Goal: Task Accomplishment & Management: Use online tool/utility

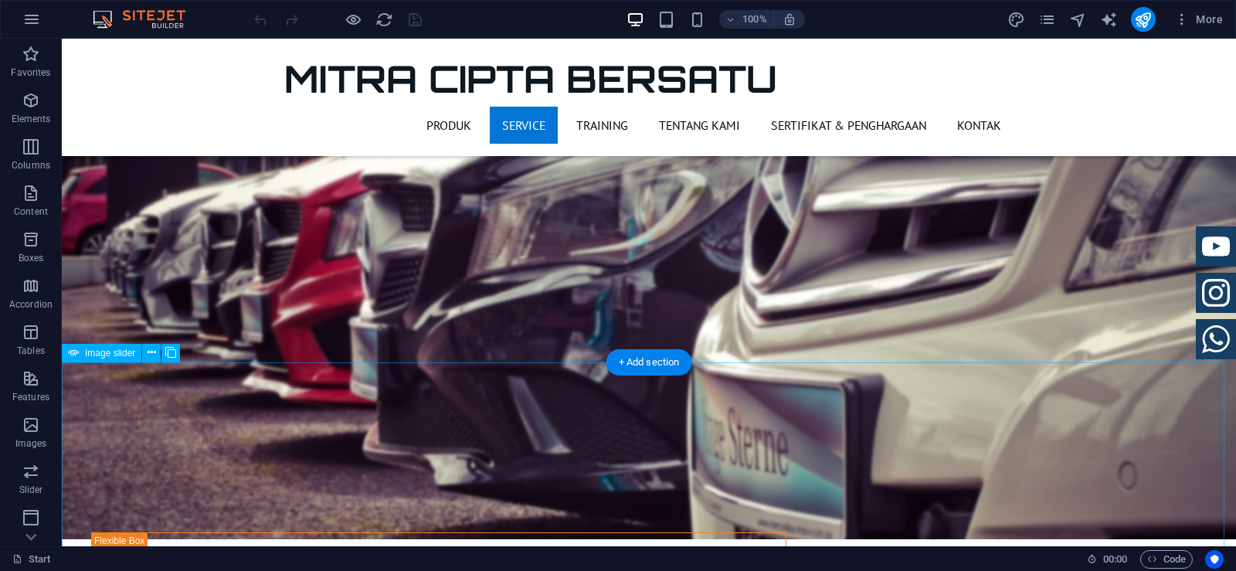
scroll to position [2085, 0]
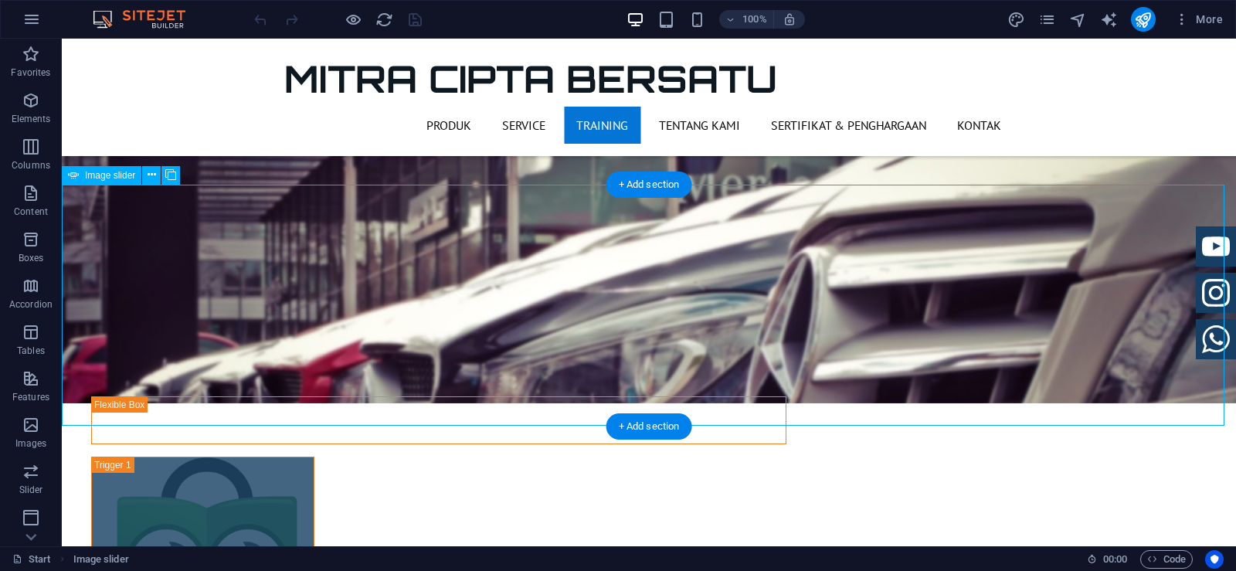
scroll to position [2240, 0]
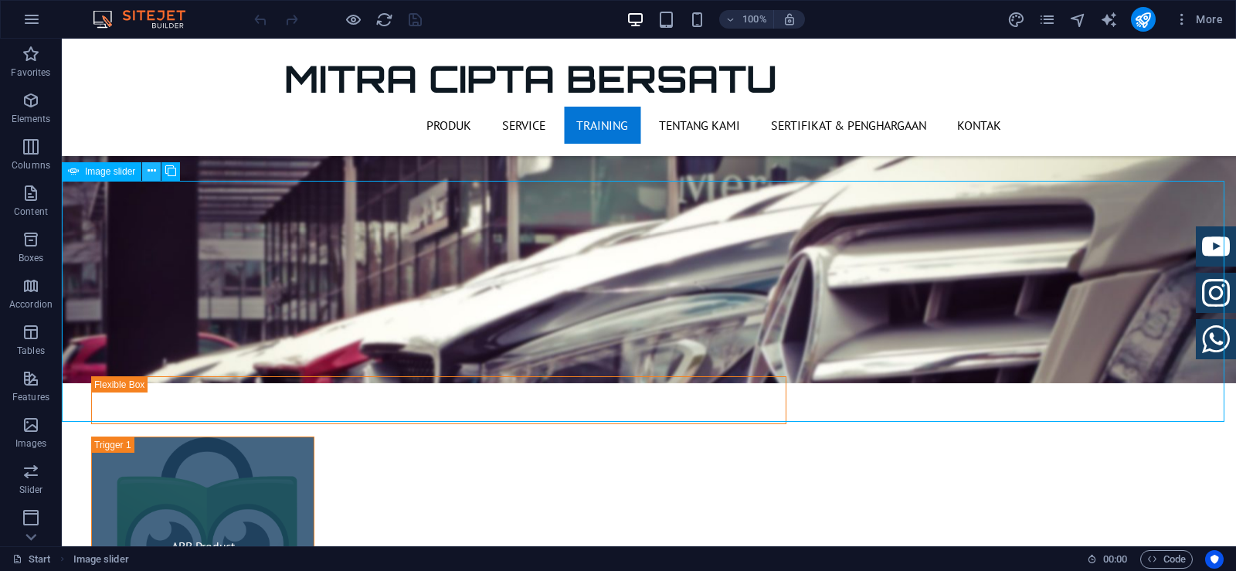
click at [150, 170] on icon at bounding box center [152, 171] width 8 height 16
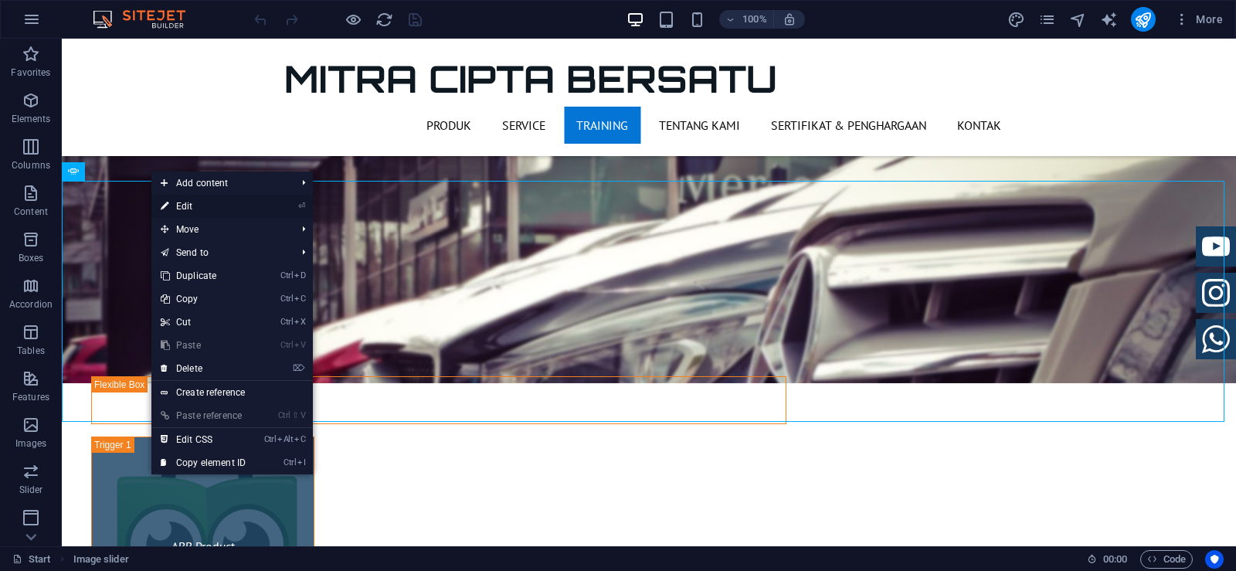
click at [172, 203] on link "⏎ Edit" at bounding box center [202, 206] width 103 height 23
select select "ms"
select select "s"
select select "progressive"
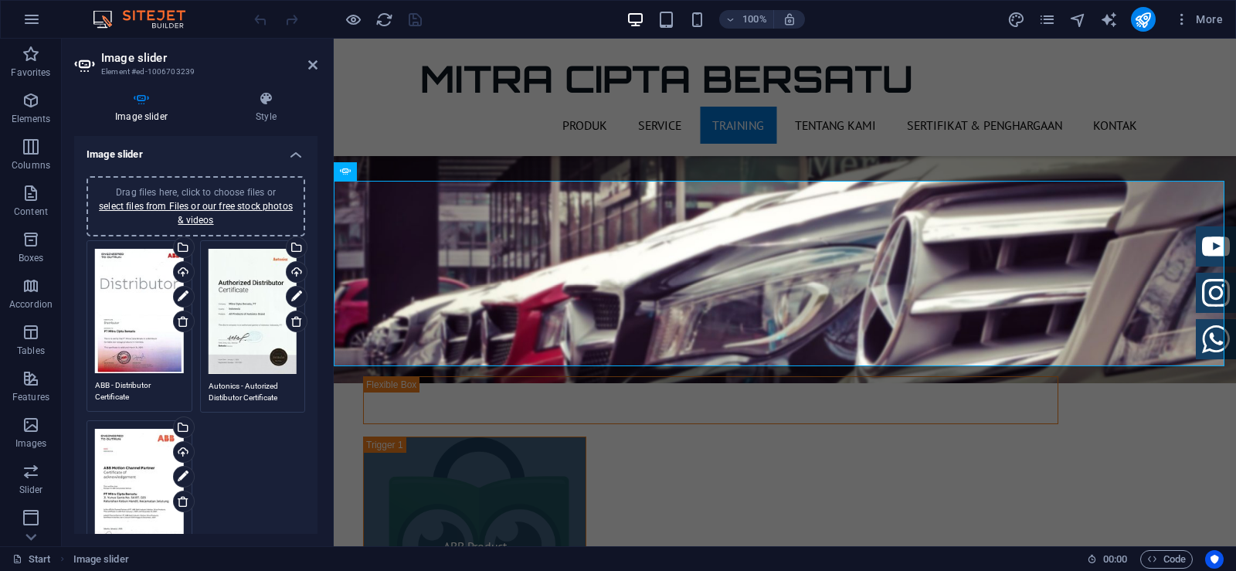
click at [179, 297] on icon at bounding box center [183, 296] width 11 height 19
click at [171, 246] on div "Select files from the file manager, stock photos, or upload file(s)" at bounding box center [120, 248] width 100 height 58
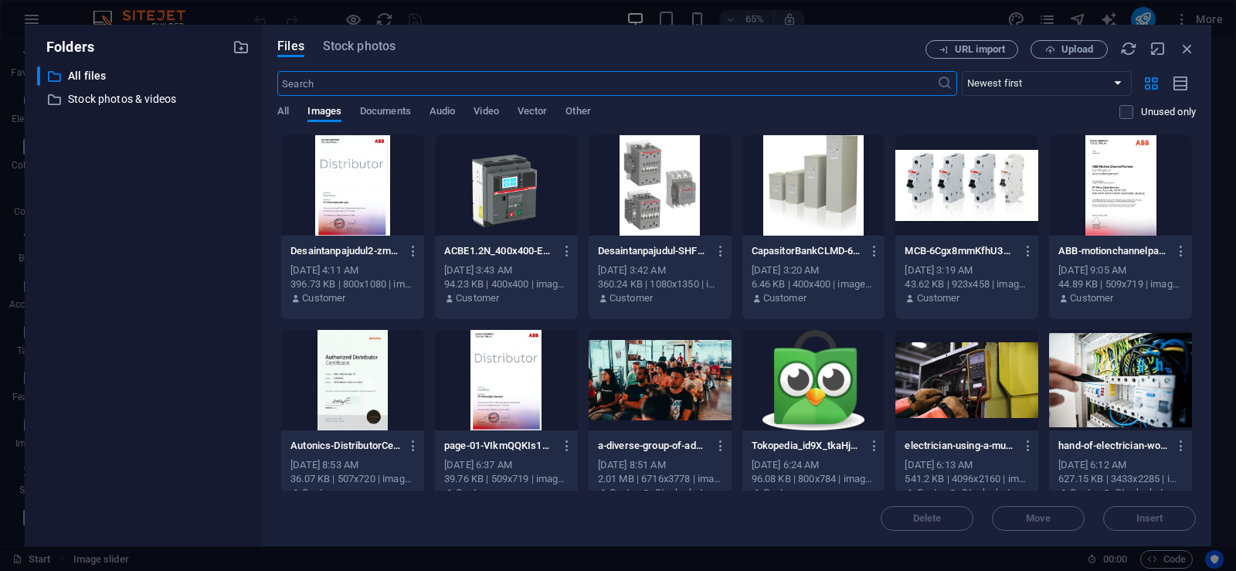
scroll to position [2658, 0]
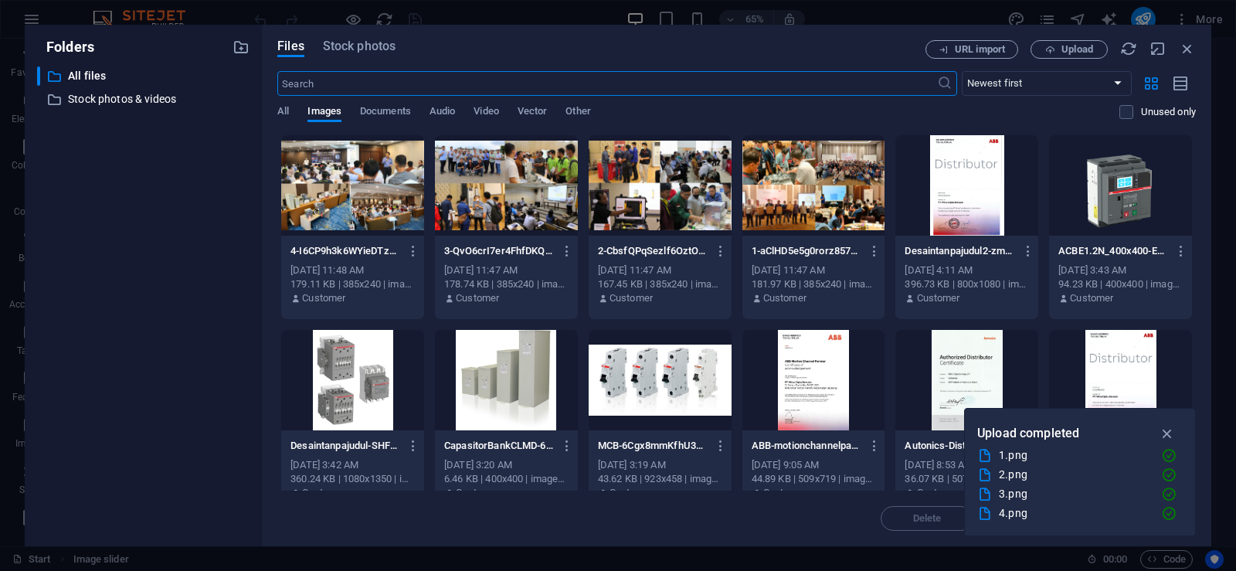
click at [358, 205] on div at bounding box center [352, 185] width 143 height 100
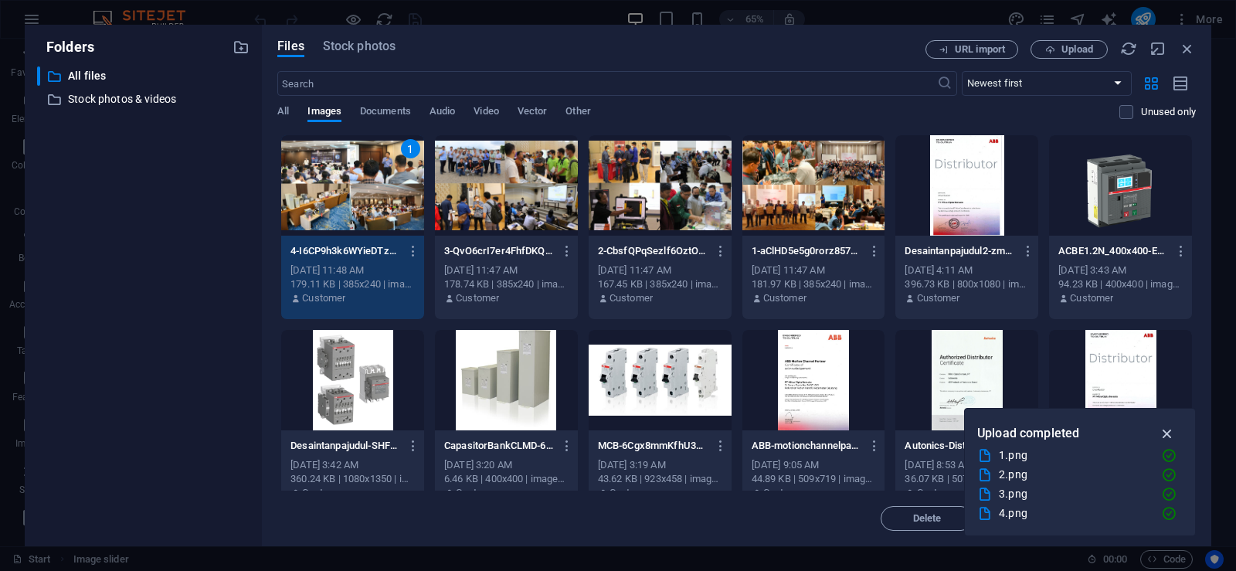
click at [1172, 434] on icon "button" at bounding box center [1167, 433] width 18 height 17
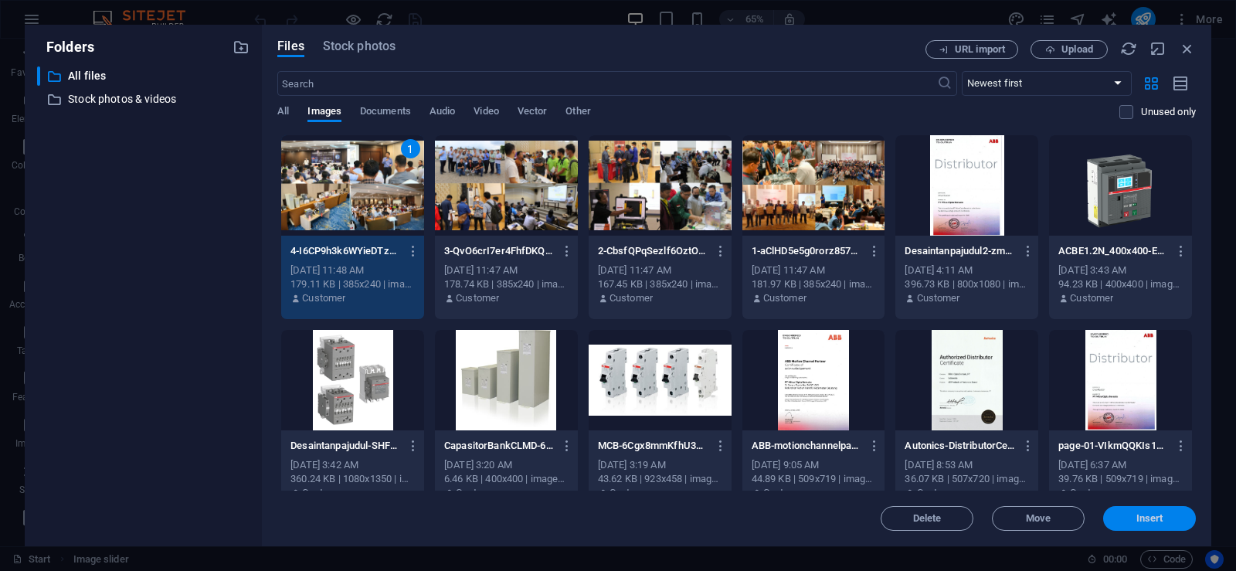
click at [1132, 517] on span "Insert" at bounding box center [1149, 518] width 80 height 9
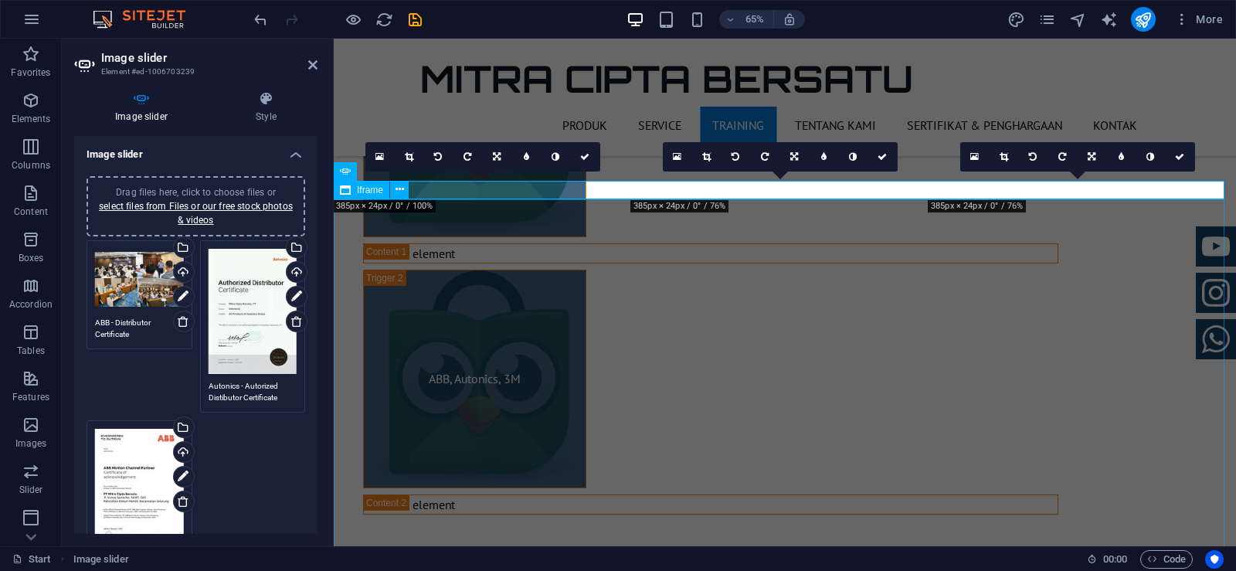
scroll to position [2240, 0]
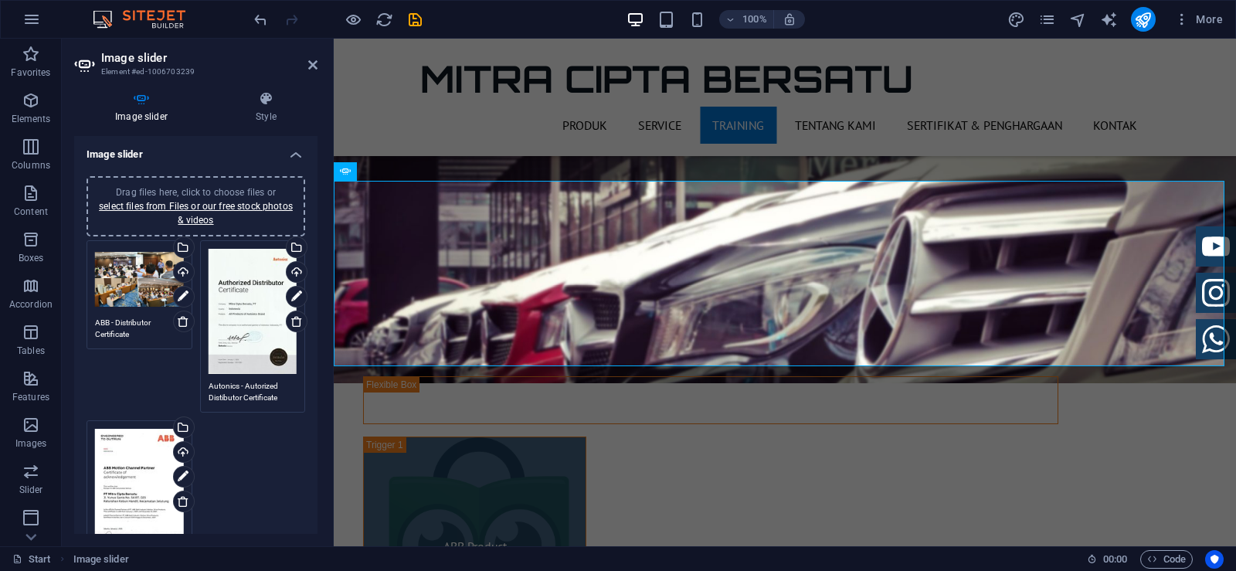
click at [243, 293] on div "Drag files here, click to choose files or select files from Files or our free s…" at bounding box center [253, 311] width 89 height 125
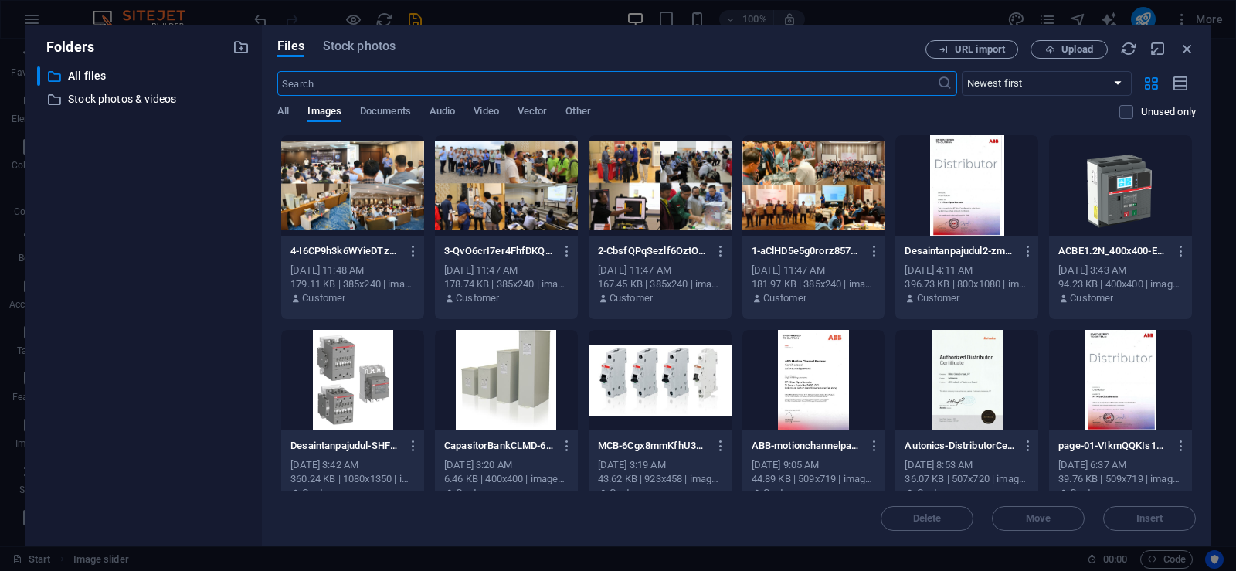
scroll to position [2658, 0]
click at [487, 188] on div at bounding box center [506, 185] width 143 height 100
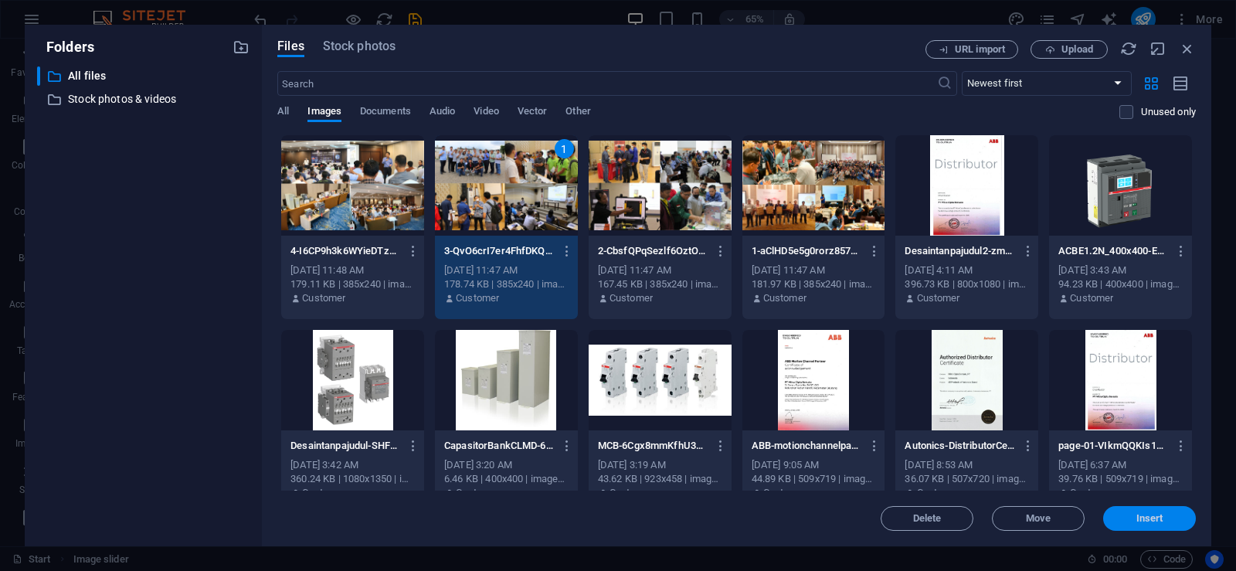
click at [1139, 518] on span "Insert" at bounding box center [1149, 518] width 27 height 9
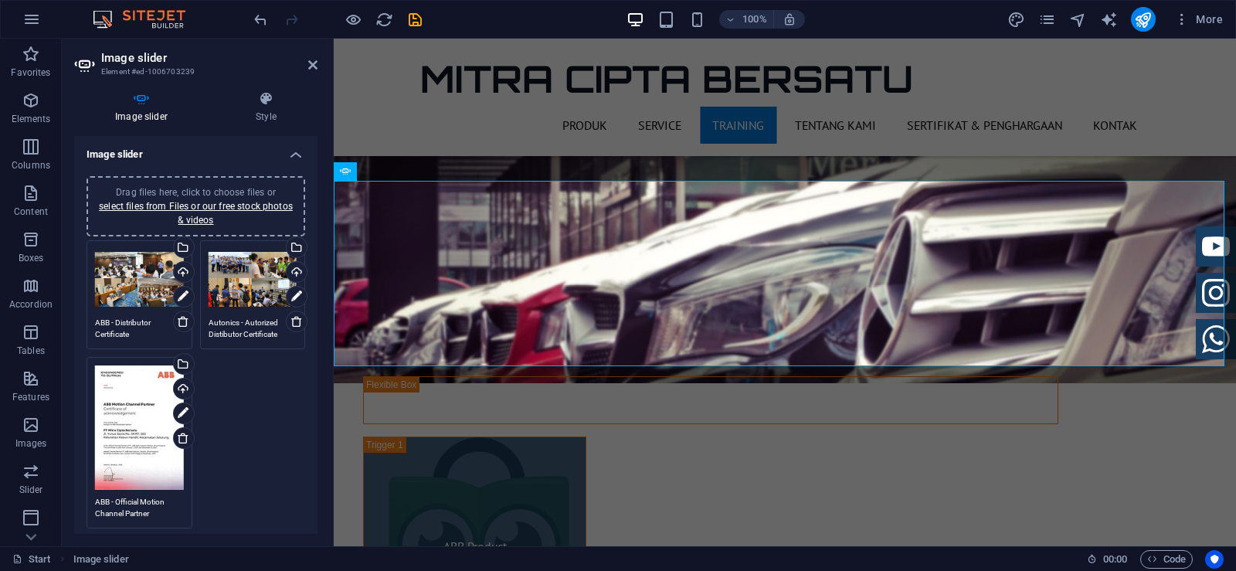
click at [145, 439] on div "Drag files here, click to choose files or select files from Files or our free s…" at bounding box center [139, 427] width 89 height 125
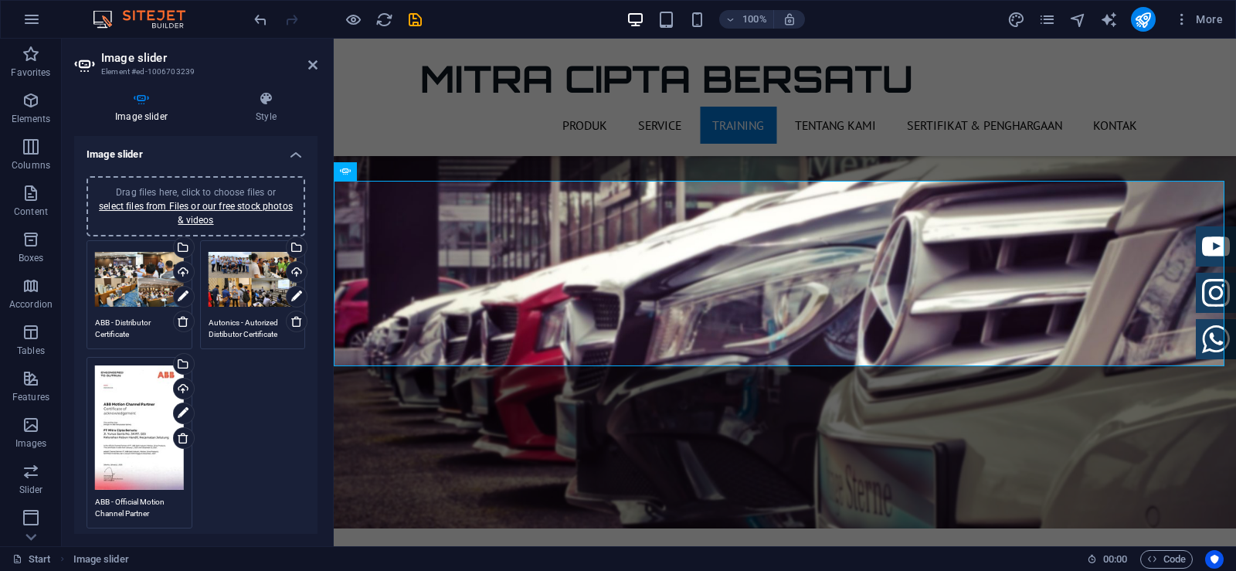
scroll to position [2658, 0]
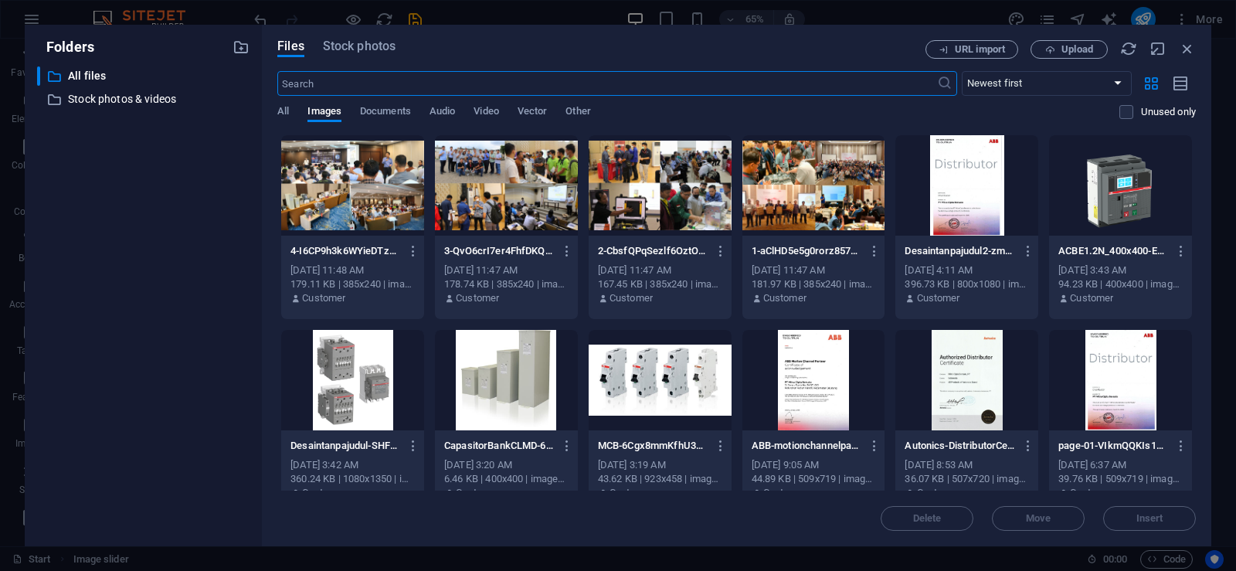
click at [707, 183] on div at bounding box center [660, 185] width 143 height 100
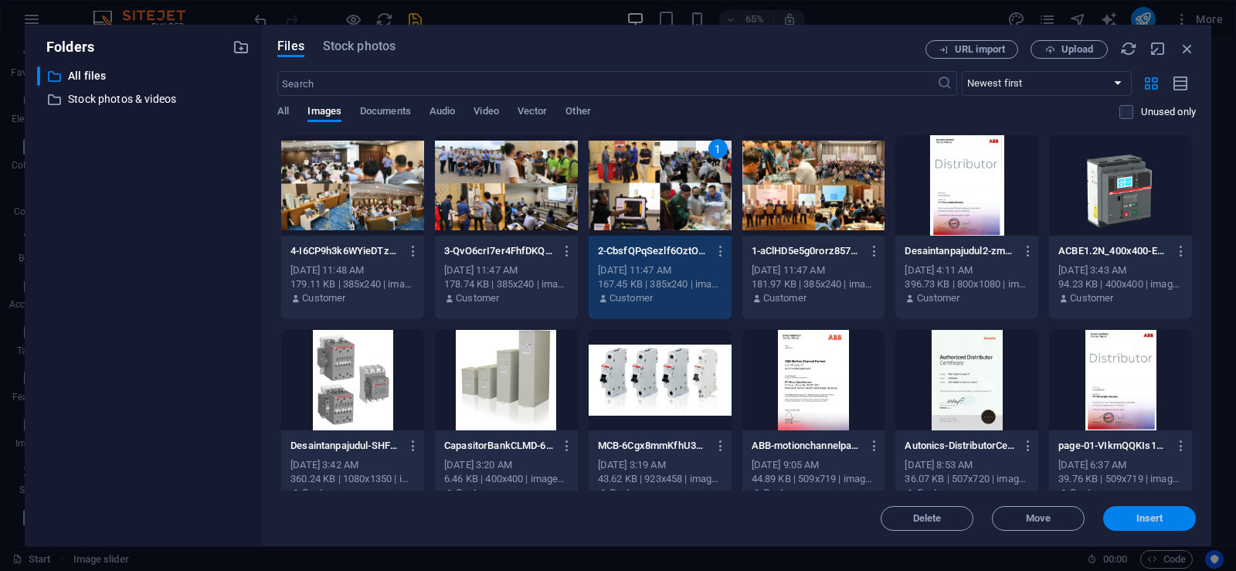
click at [1155, 514] on span "Insert" at bounding box center [1149, 518] width 27 height 9
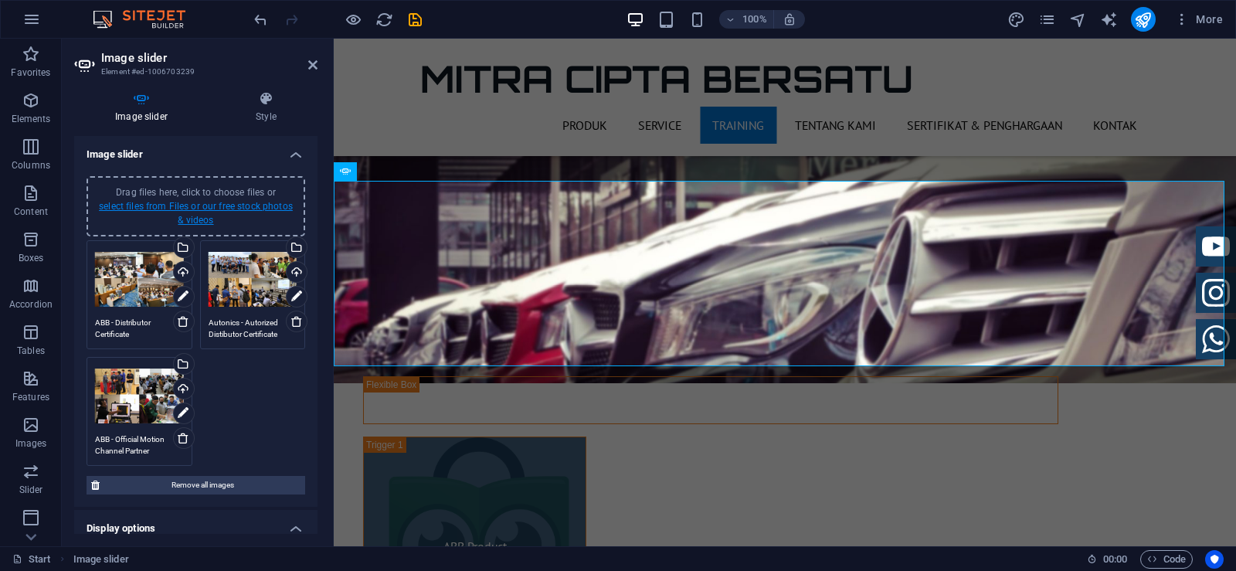
click at [217, 202] on link "select files from Files or our free stock photos & videos" at bounding box center [196, 213] width 194 height 25
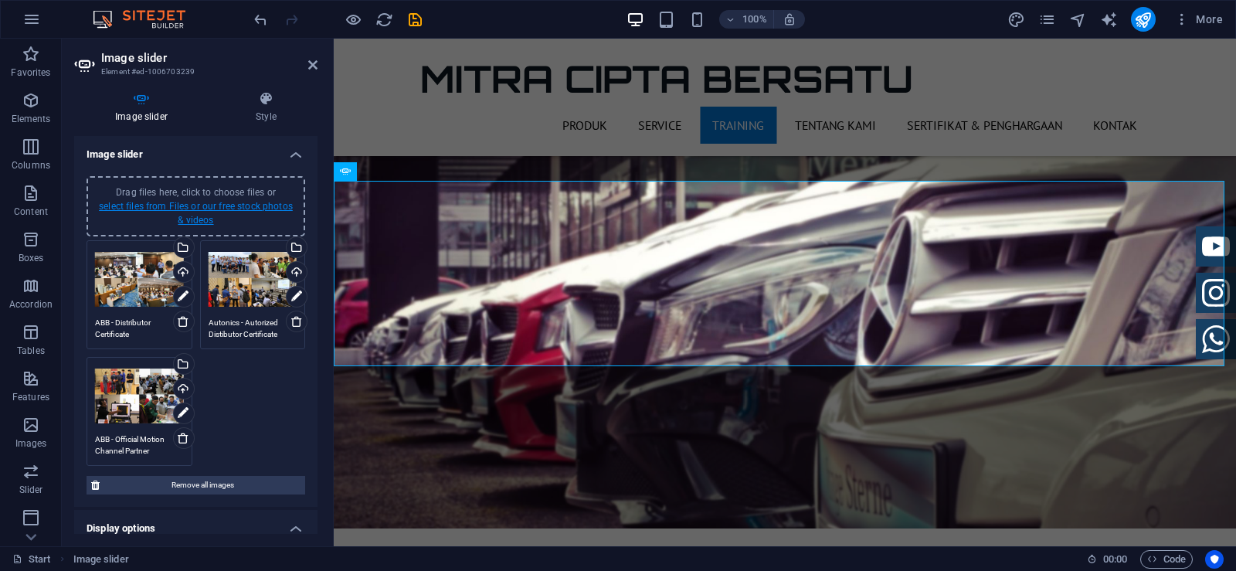
scroll to position [2658, 0]
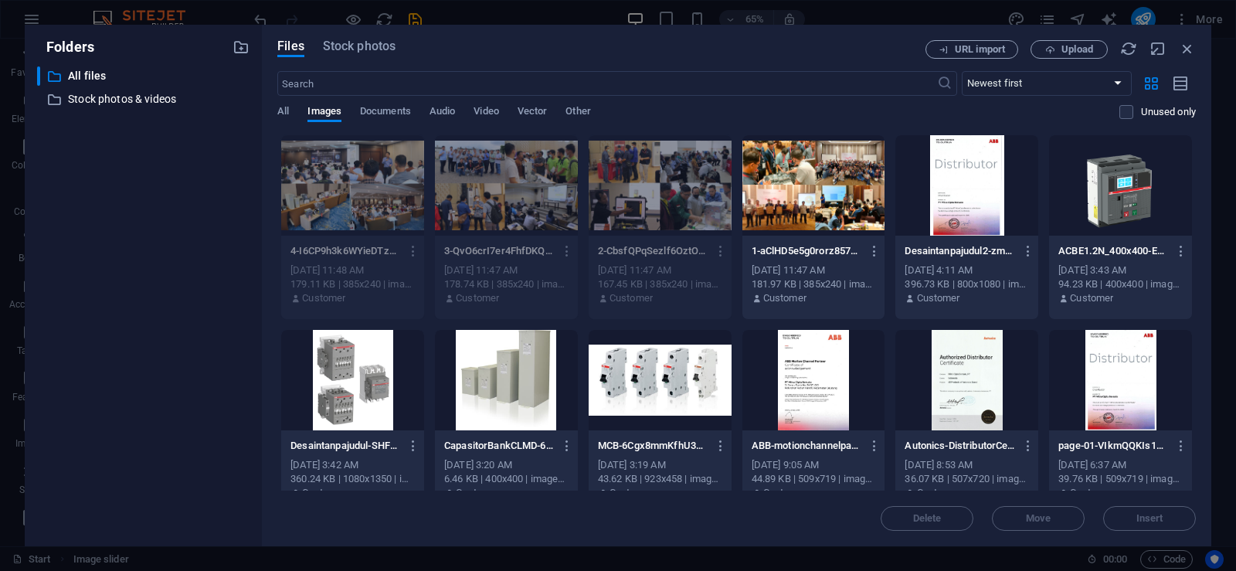
click at [819, 196] on div at bounding box center [813, 185] width 143 height 100
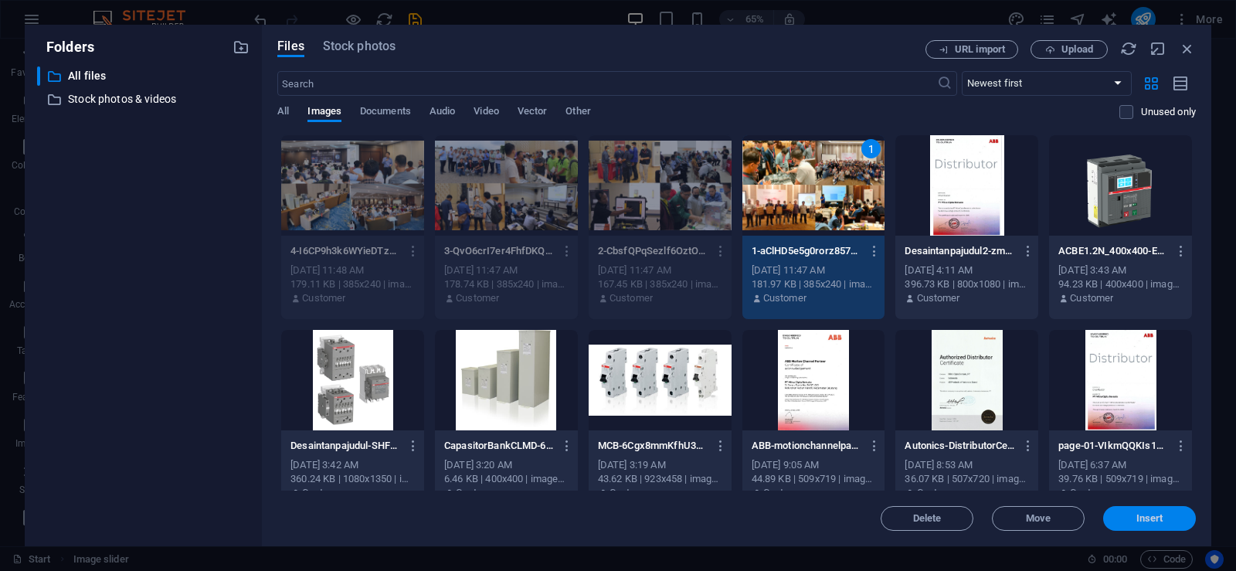
click at [1147, 522] on span "Insert" at bounding box center [1149, 518] width 27 height 9
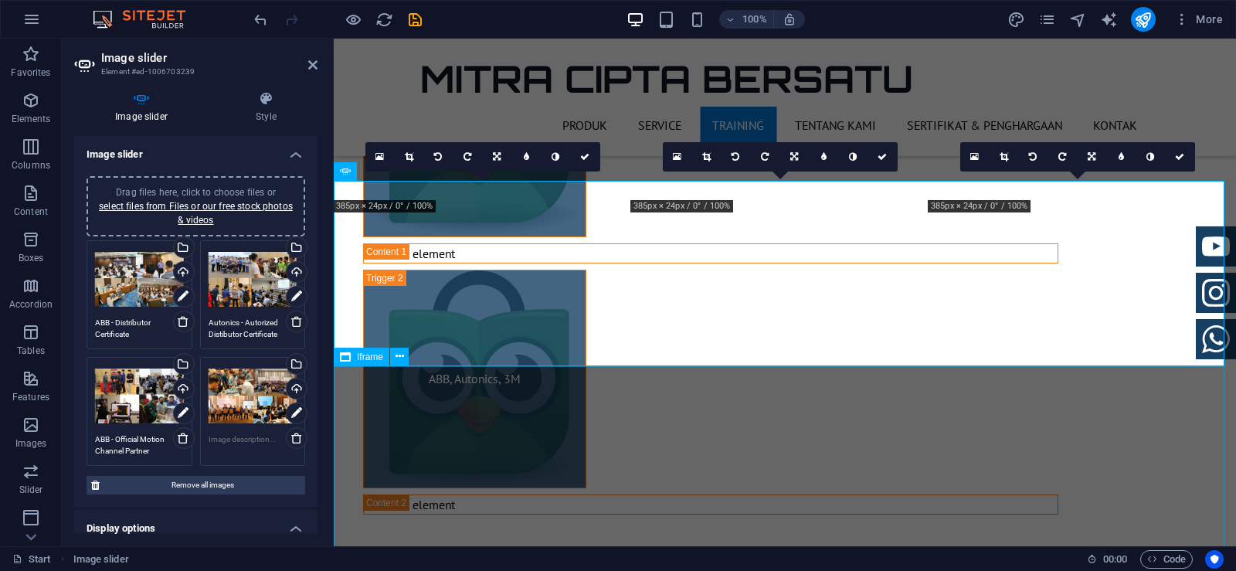
scroll to position [2240, 0]
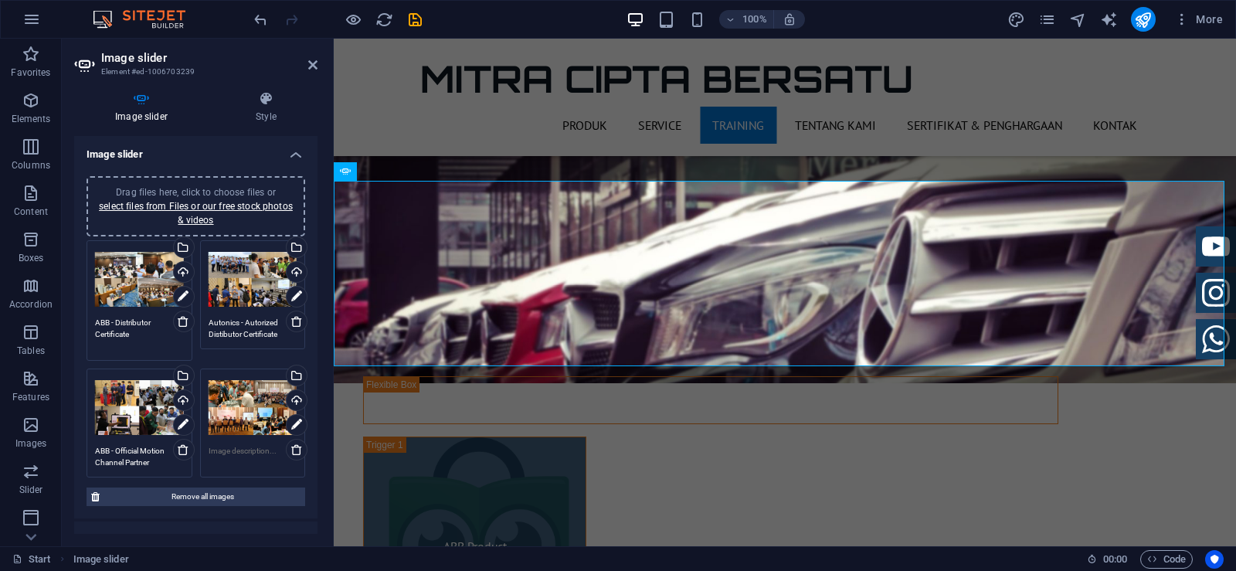
click at [134, 338] on textarea "ABB - Distributor Certificate" at bounding box center [139, 334] width 89 height 35
drag, startPoint x: 134, startPoint y: 338, endPoint x: 90, endPoint y: 321, distance: 46.9
click at [90, 321] on div "Drag files here, click to choose files or select files from Files or our free s…" at bounding box center [140, 300] width 114 height 128
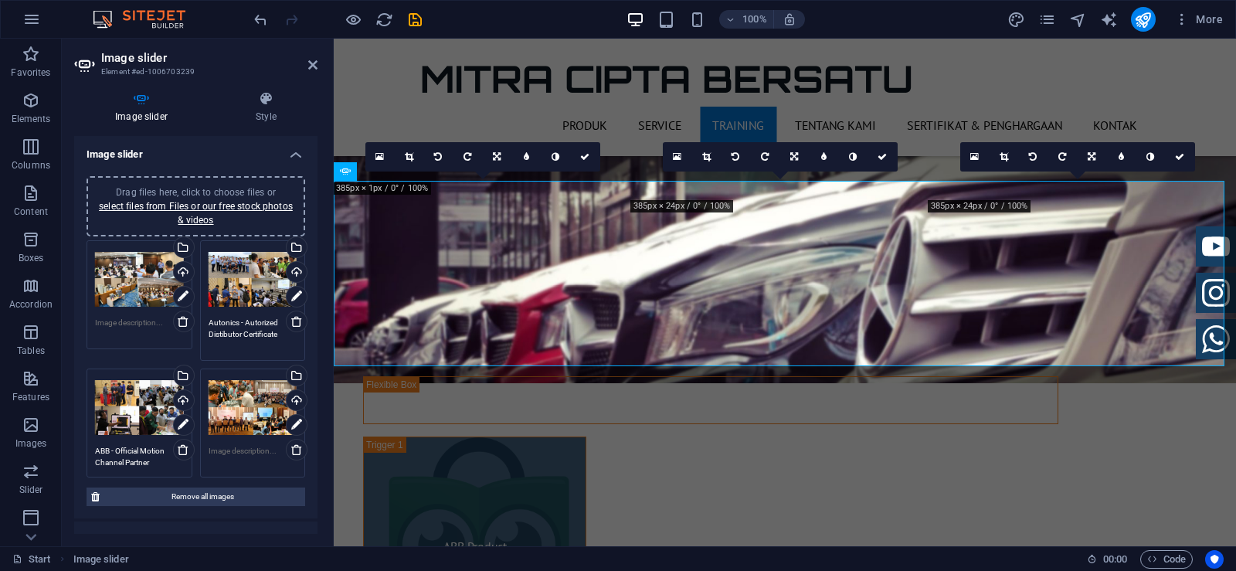
drag, startPoint x: 279, startPoint y: 334, endPoint x: 199, endPoint y: 324, distance: 80.1
click at [199, 324] on div "Drag files here, click to choose files or select files from Files or our free s…" at bounding box center [253, 300] width 114 height 128
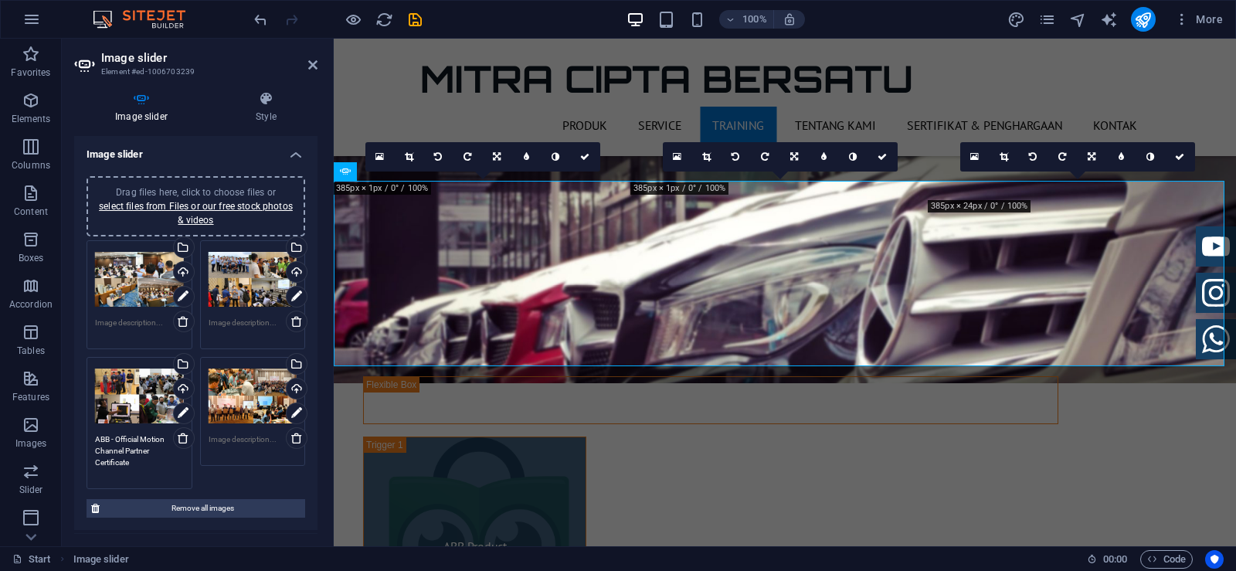
drag, startPoint x: 157, startPoint y: 459, endPoint x: 88, endPoint y: 442, distance: 70.8
click at [88, 442] on div "Drag files here, click to choose files or select files from Files or our free s…" at bounding box center [140, 423] width 114 height 140
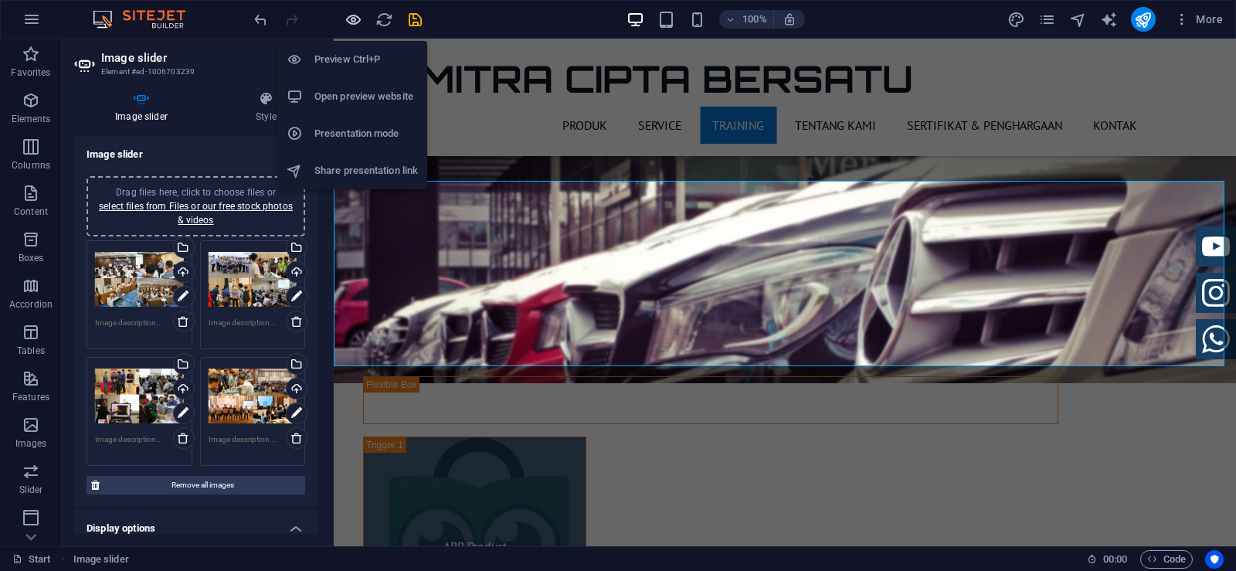
click at [351, 24] on icon "button" at bounding box center [353, 20] width 18 height 18
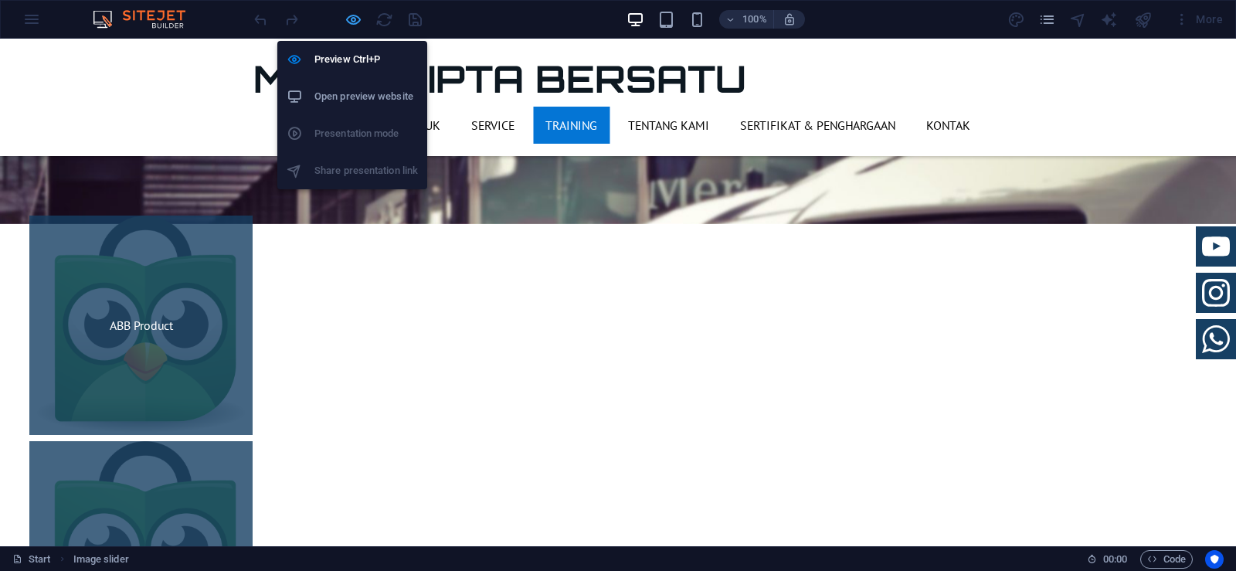
scroll to position [1969, 0]
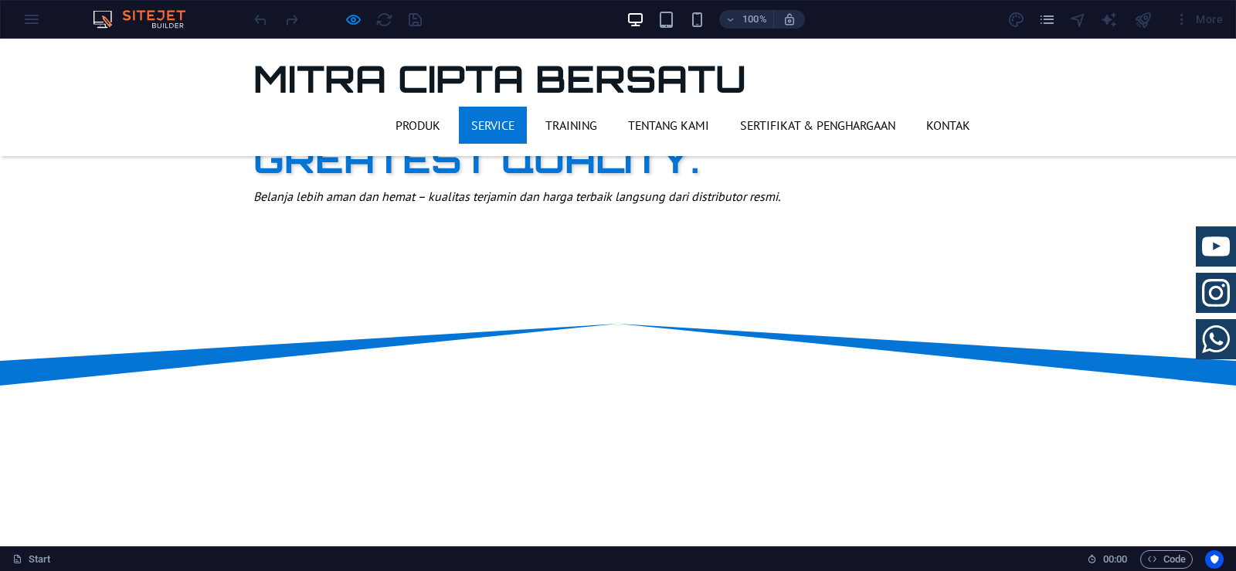
scroll to position [762, 0]
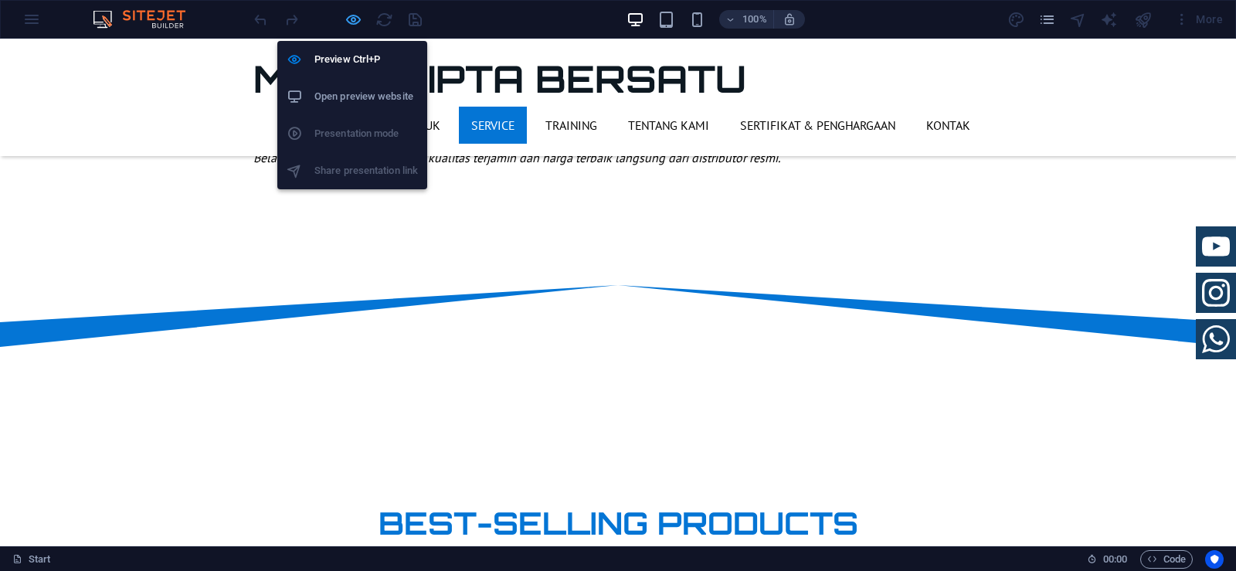
click at [348, 19] on icon "button" at bounding box center [353, 20] width 18 height 18
select select "ms"
select select "s"
select select "progressive"
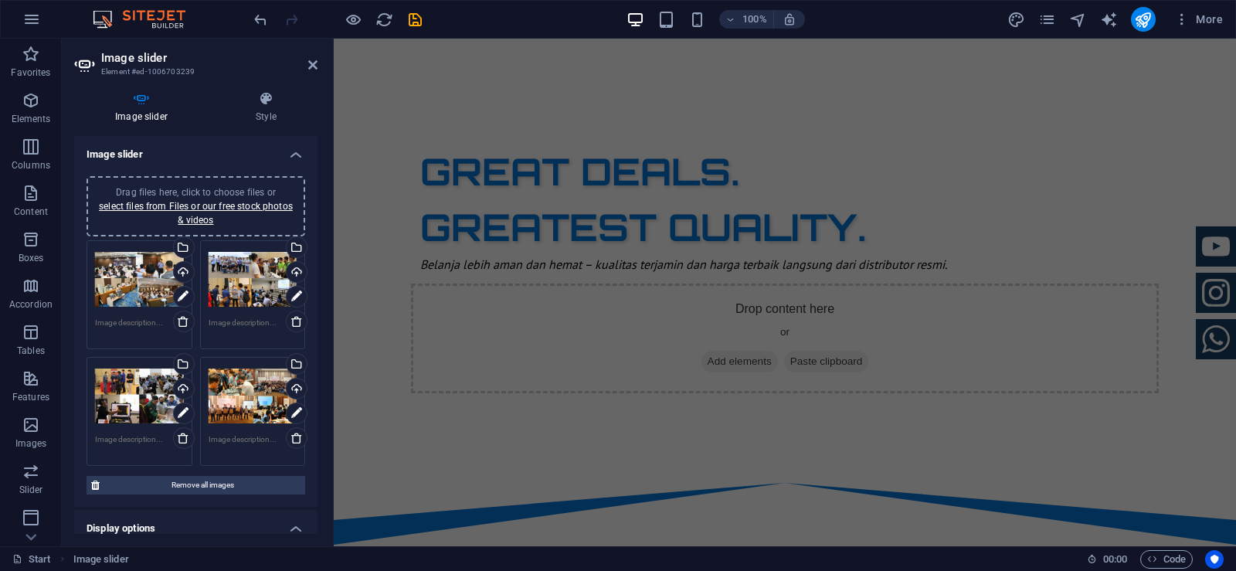
scroll to position [788, 0]
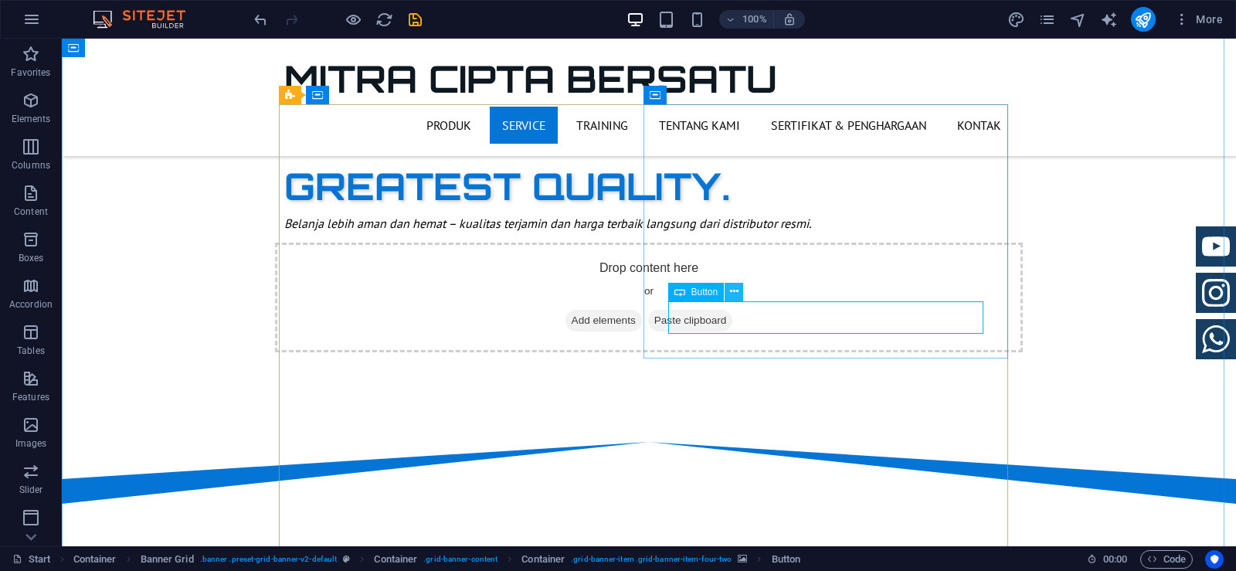
click at [730, 293] on icon at bounding box center [734, 291] width 8 height 16
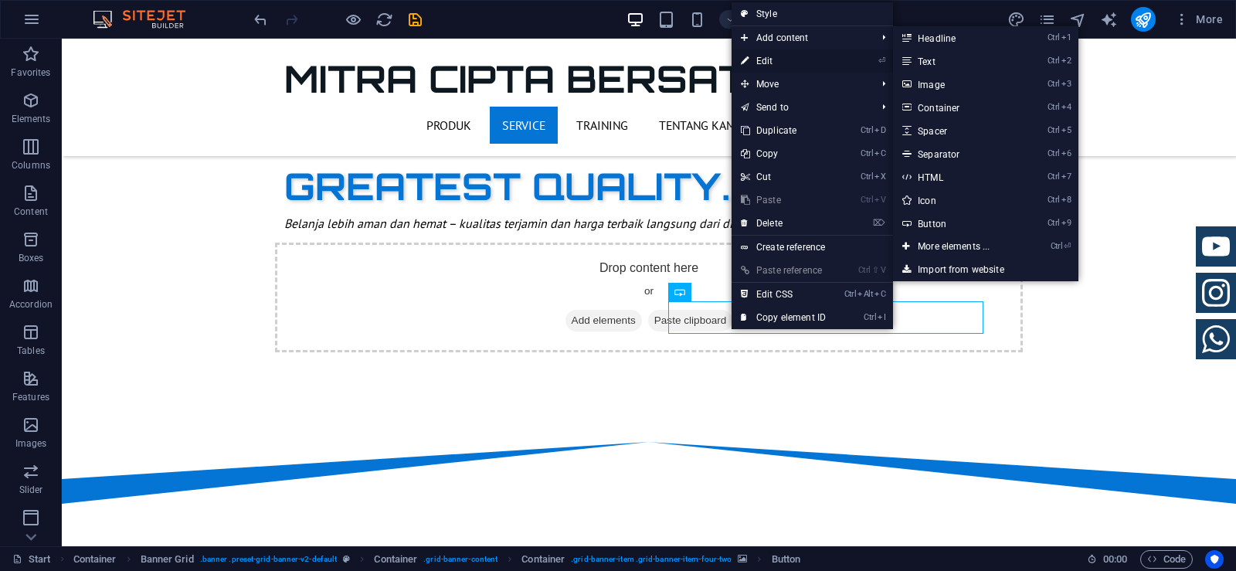
click at [768, 59] on link "⏎ Edit" at bounding box center [782, 60] width 103 height 23
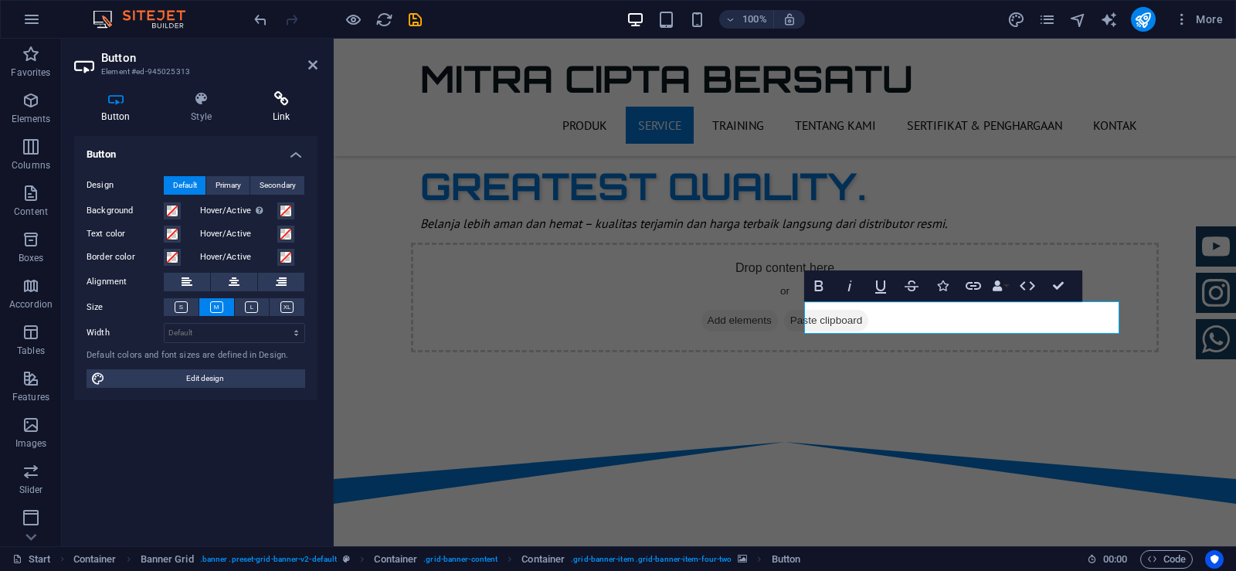
click at [281, 107] on h4 "Link" at bounding box center [281, 107] width 73 height 32
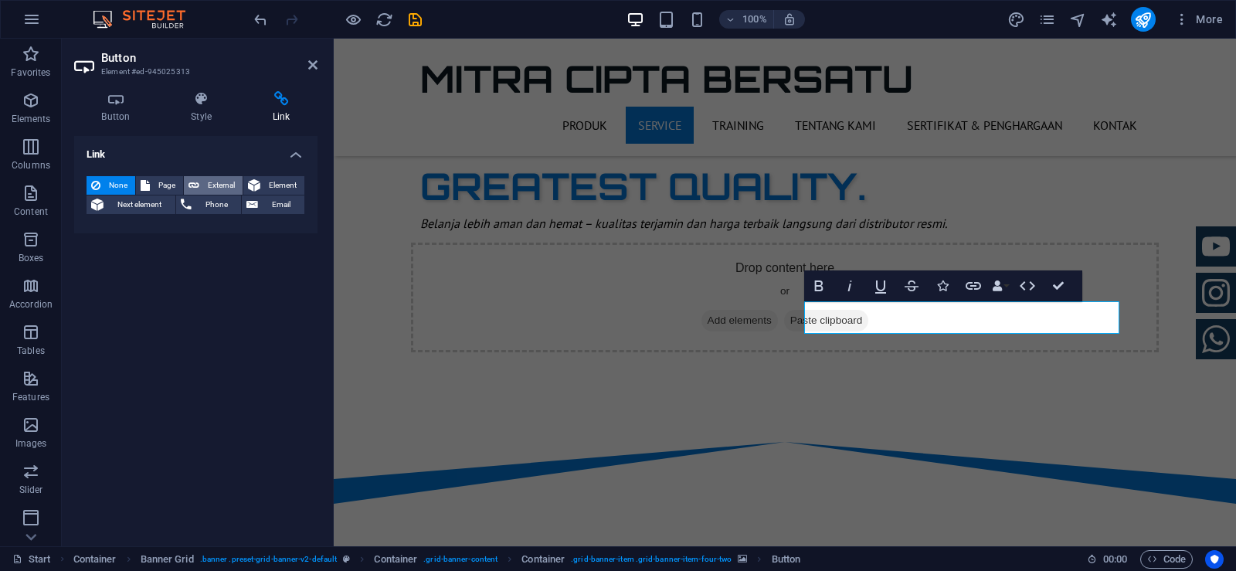
click at [219, 178] on span "External" at bounding box center [221, 185] width 34 height 19
select select "blank"
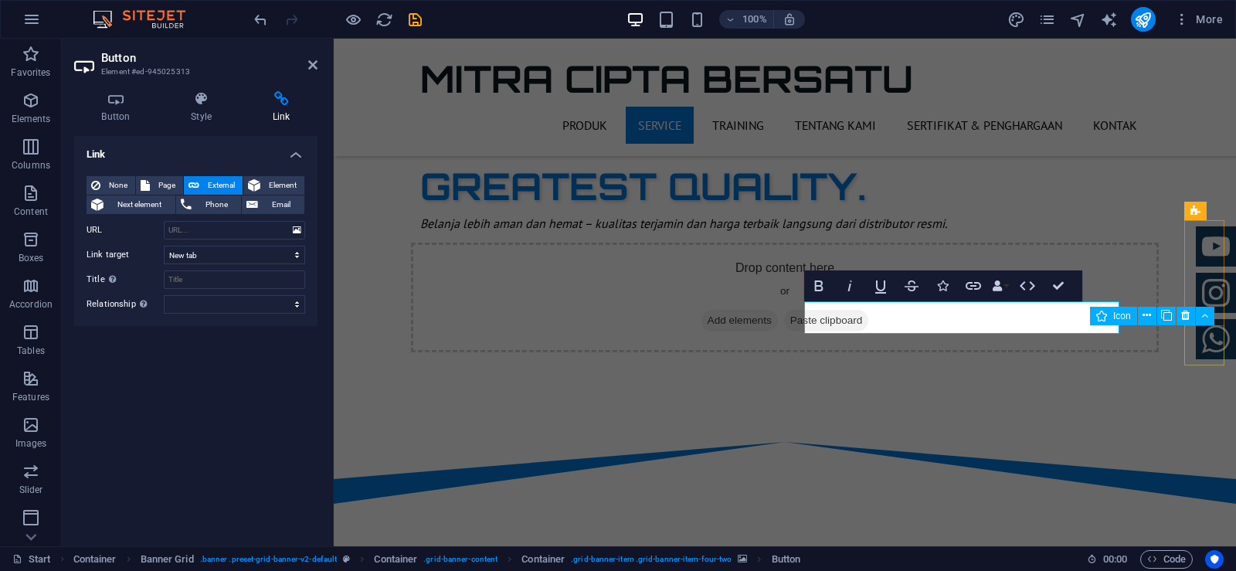
click at [1198, 351] on figure at bounding box center [1216, 339] width 40 height 40
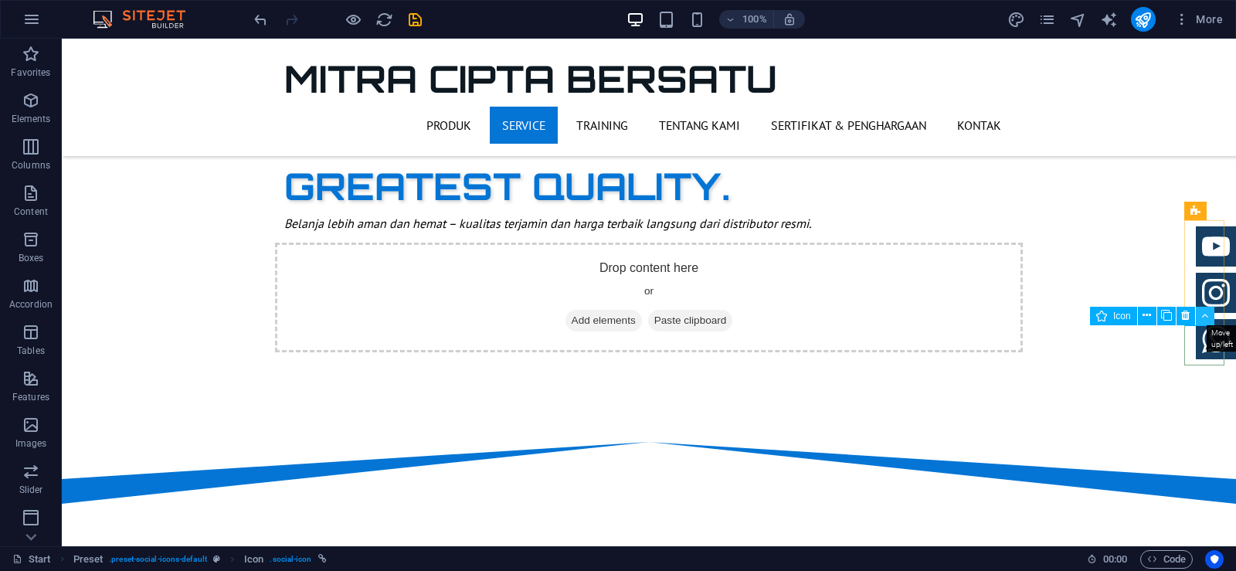
click at [1205, 318] on icon at bounding box center [1204, 315] width 7 height 16
click at [1203, 349] on figure at bounding box center [1216, 339] width 40 height 40
click at [304, 556] on span ". social-icon" at bounding box center [291, 559] width 42 height 19
click at [250, 557] on span "Icon" at bounding box center [253, 559] width 19 height 19
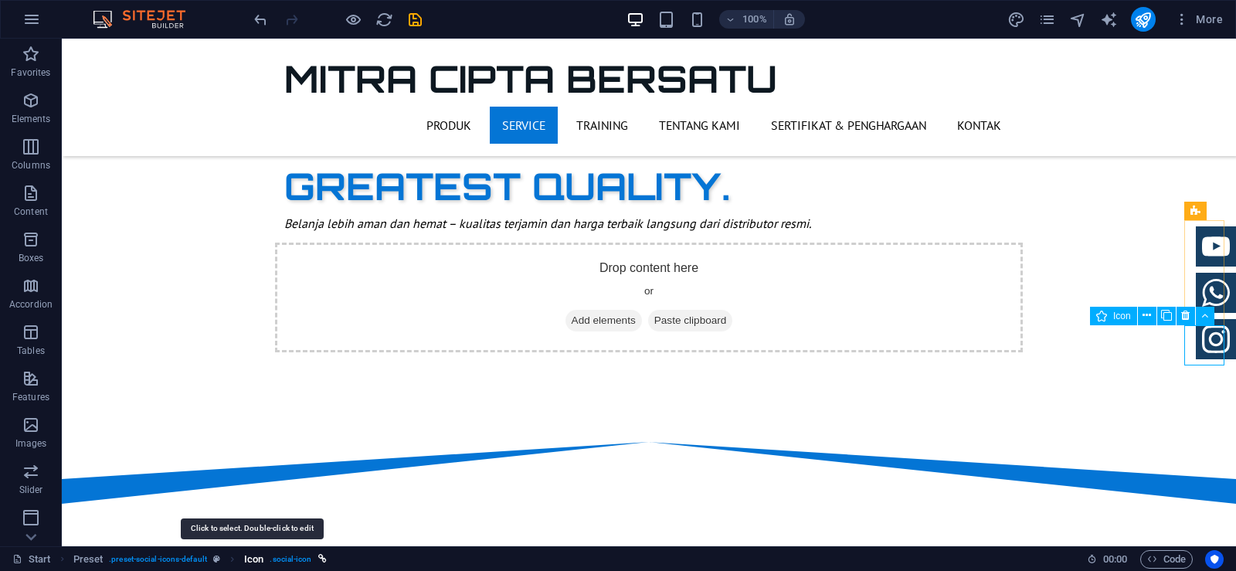
select select "xMidYMid"
select select "px"
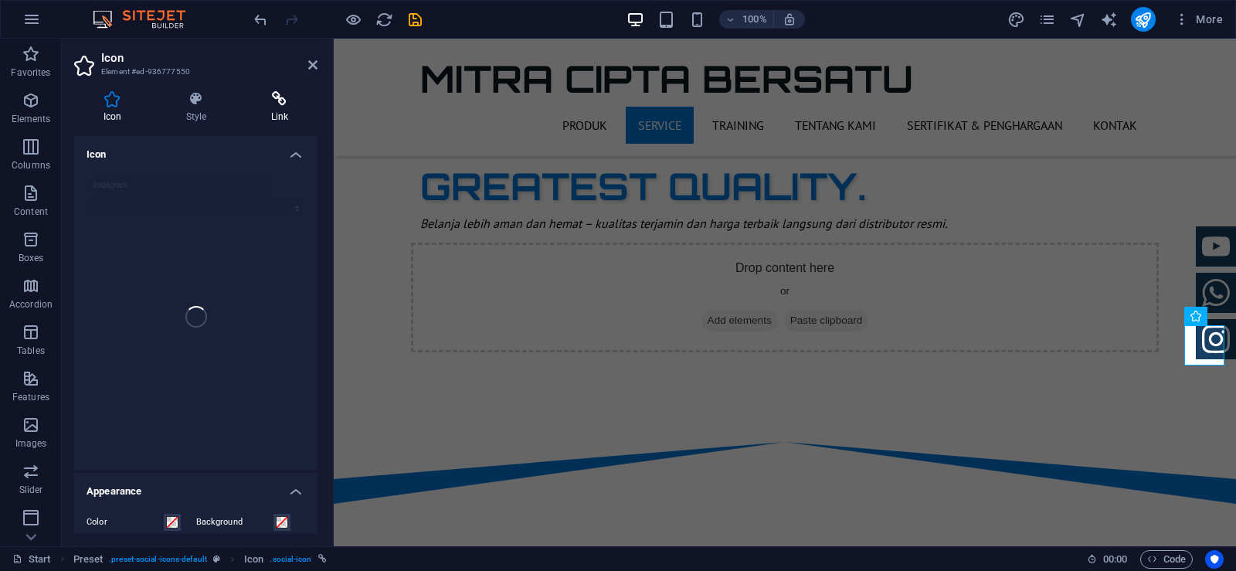
click at [276, 99] on icon at bounding box center [280, 98] width 76 height 15
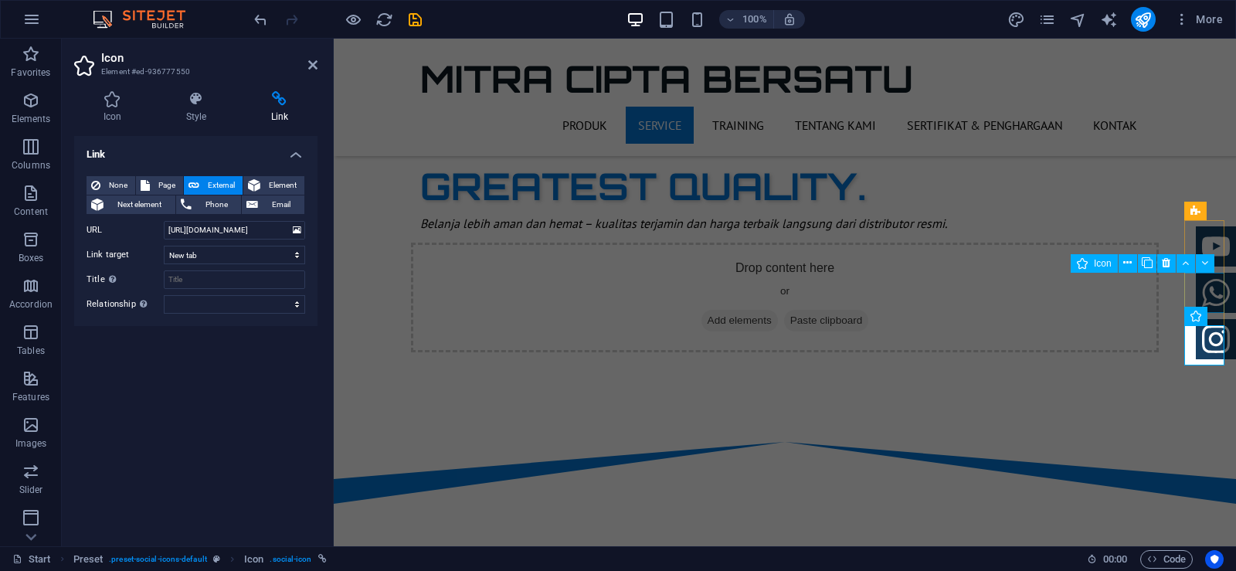
click at [1212, 289] on figure at bounding box center [1216, 293] width 40 height 40
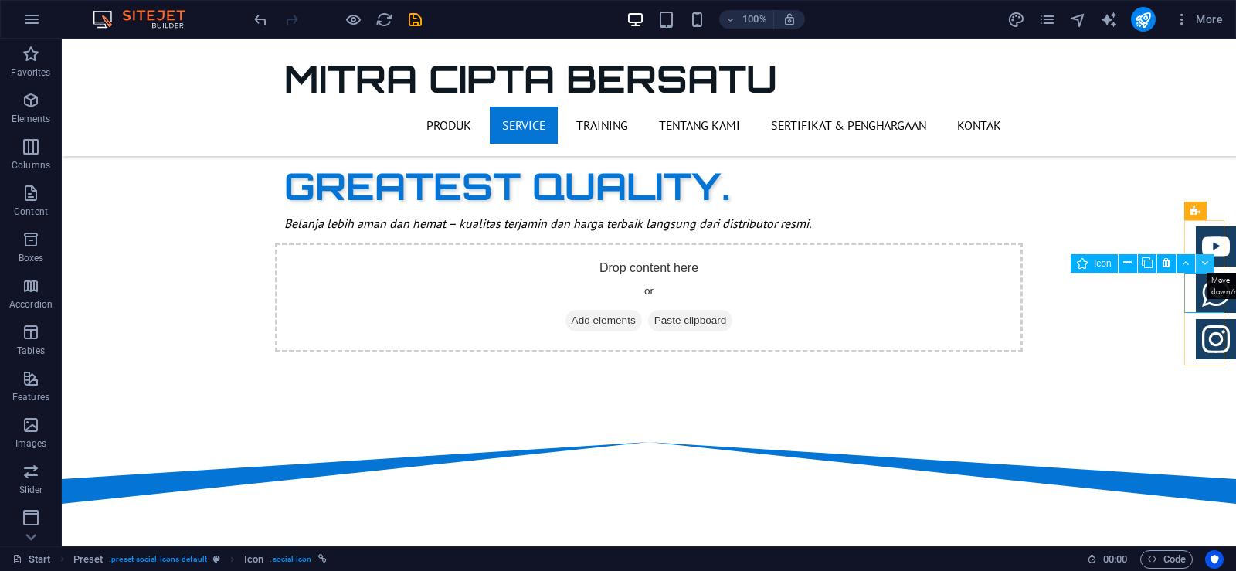
click at [1207, 265] on icon at bounding box center [1204, 263] width 7 height 16
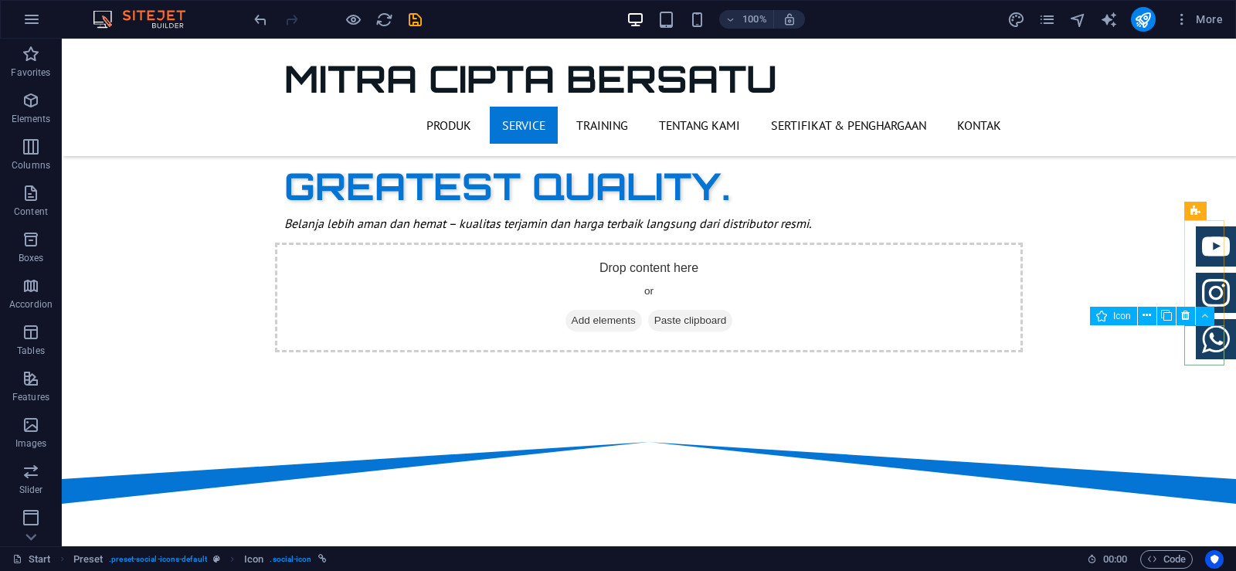
click at [1196, 349] on figure at bounding box center [1216, 339] width 40 height 40
click at [254, 561] on span "Icon" at bounding box center [253, 559] width 19 height 19
select select "xMidYMid"
select select "px"
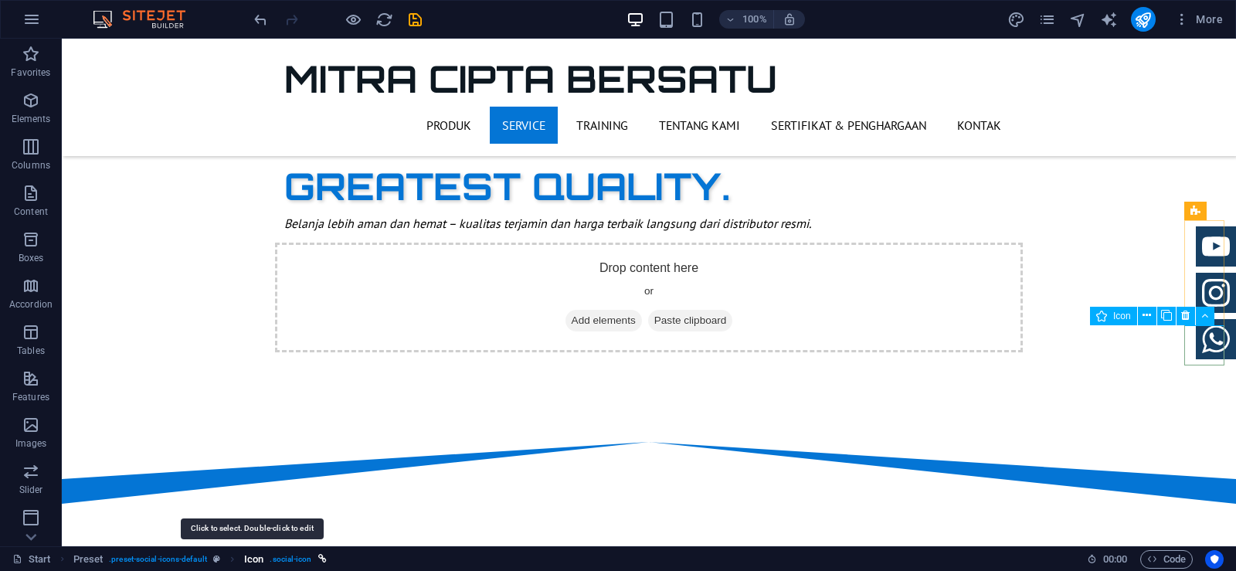
select select "px"
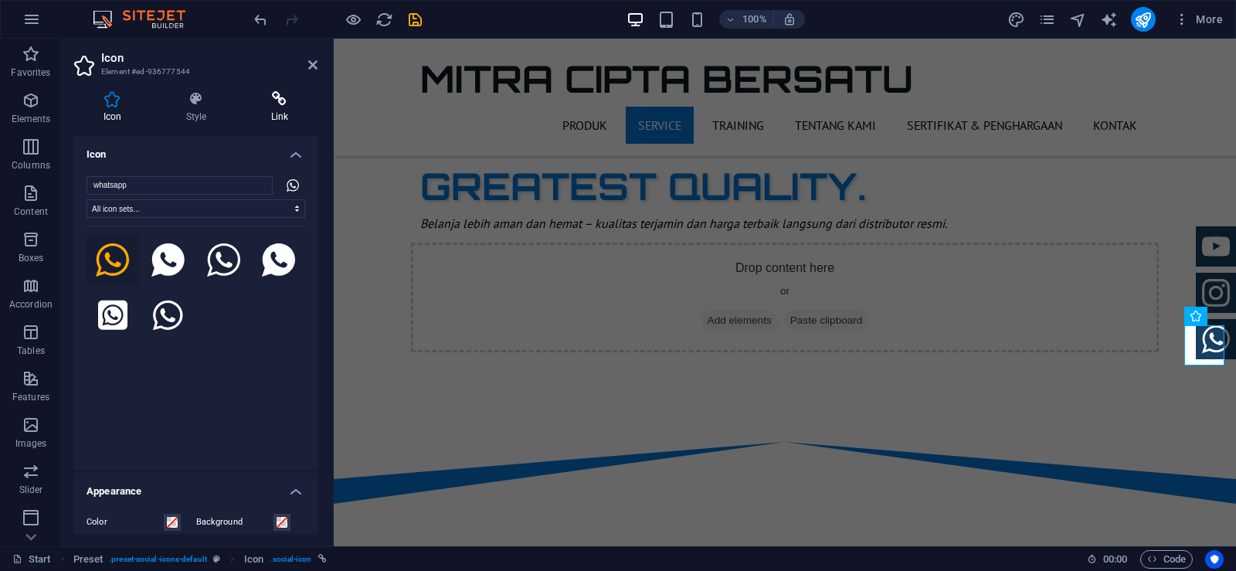
click at [281, 101] on icon at bounding box center [280, 98] width 76 height 15
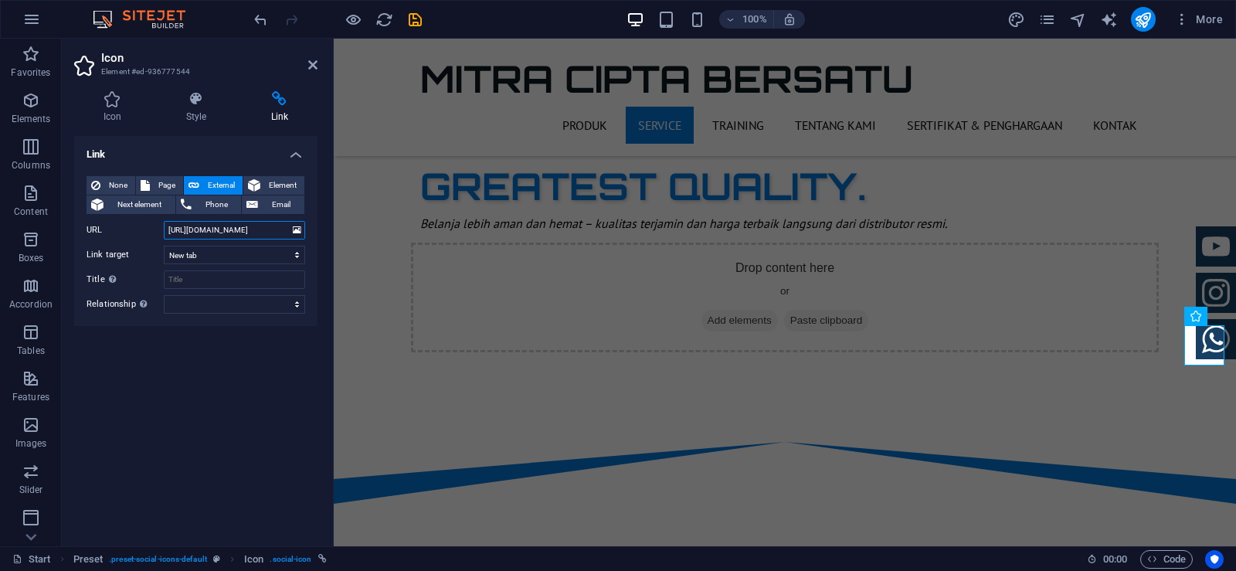
click at [247, 228] on input "[URL][DOMAIN_NAME]" at bounding box center [234, 230] width 141 height 19
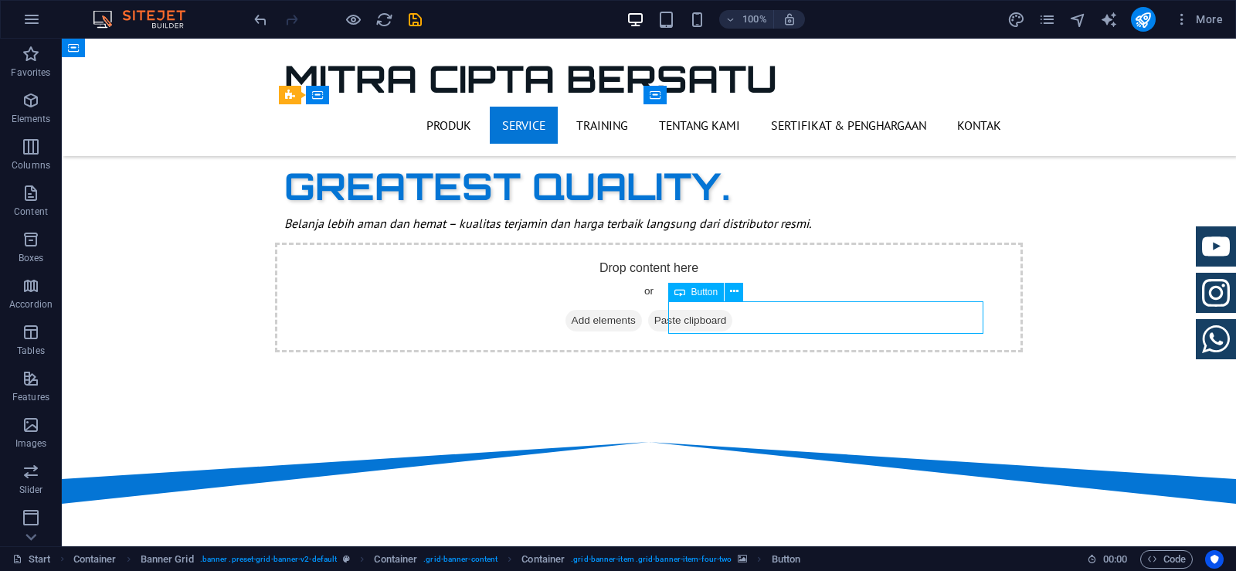
click at [741, 293] on button at bounding box center [733, 292] width 19 height 19
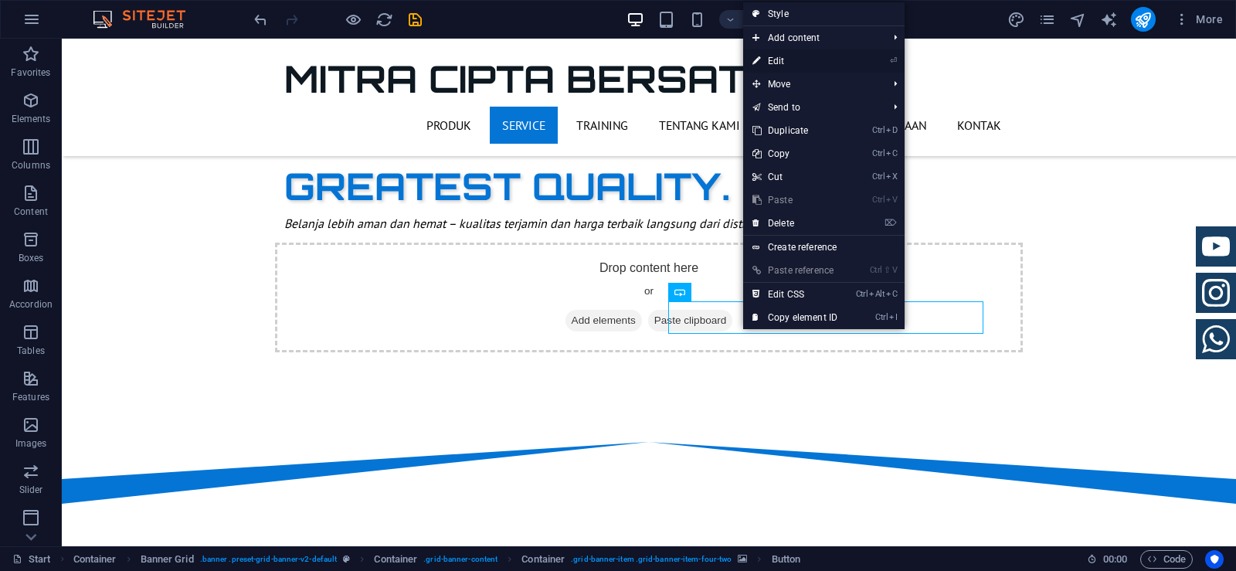
click at [771, 63] on link "⏎ Edit" at bounding box center [794, 60] width 103 height 23
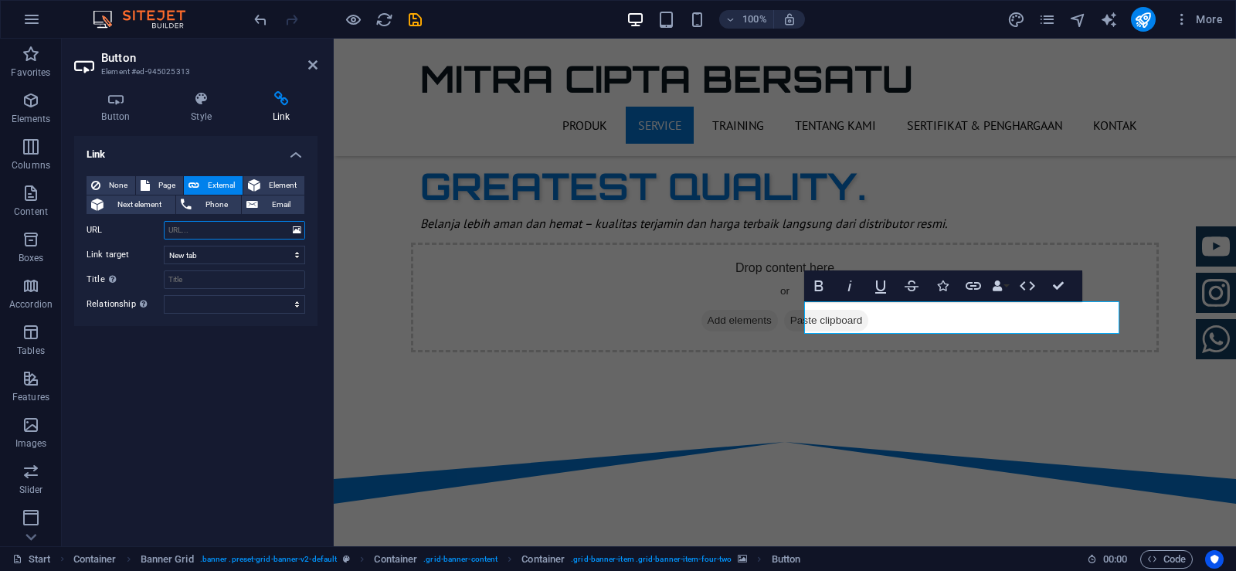
click at [255, 230] on input "URL" at bounding box center [234, 230] width 141 height 19
type input "[URL][DOMAIN_NAME]"
click at [215, 421] on div "Link None Page External Element Next element Phone Email Page Start Subpage Leg…" at bounding box center [195, 335] width 243 height 398
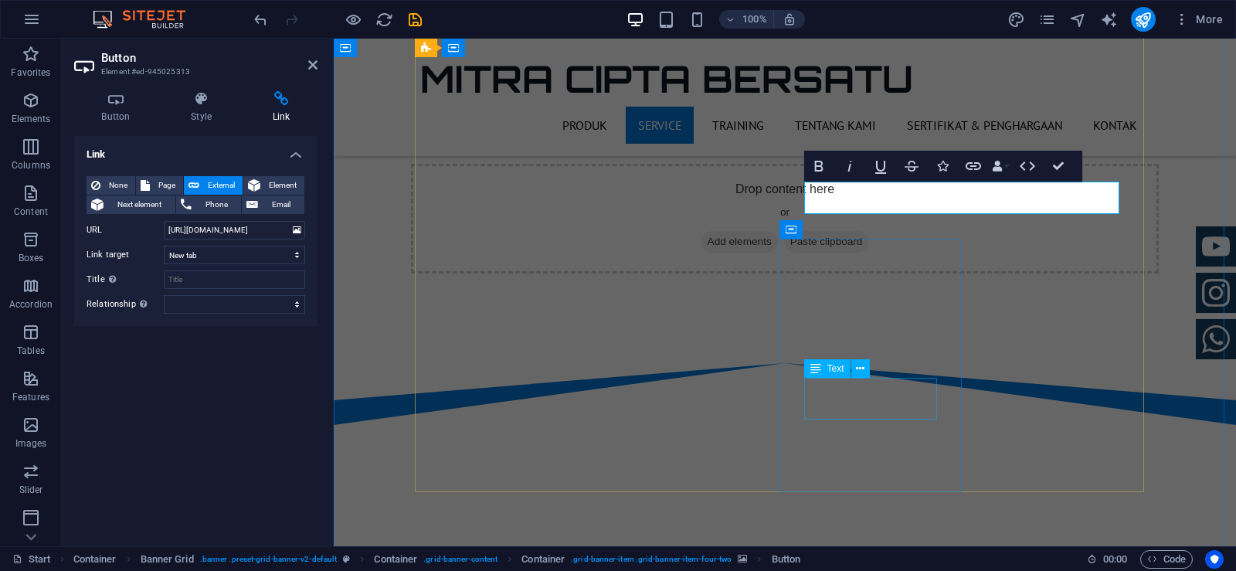
scroll to position [942, 0]
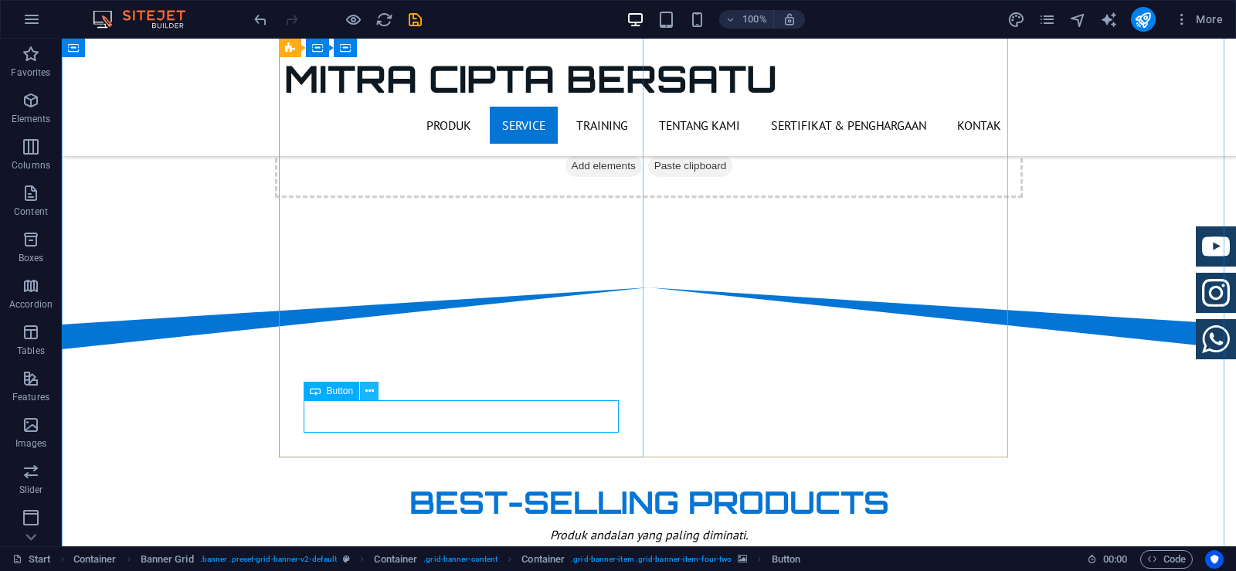
click at [368, 395] on icon at bounding box center [369, 391] width 8 height 16
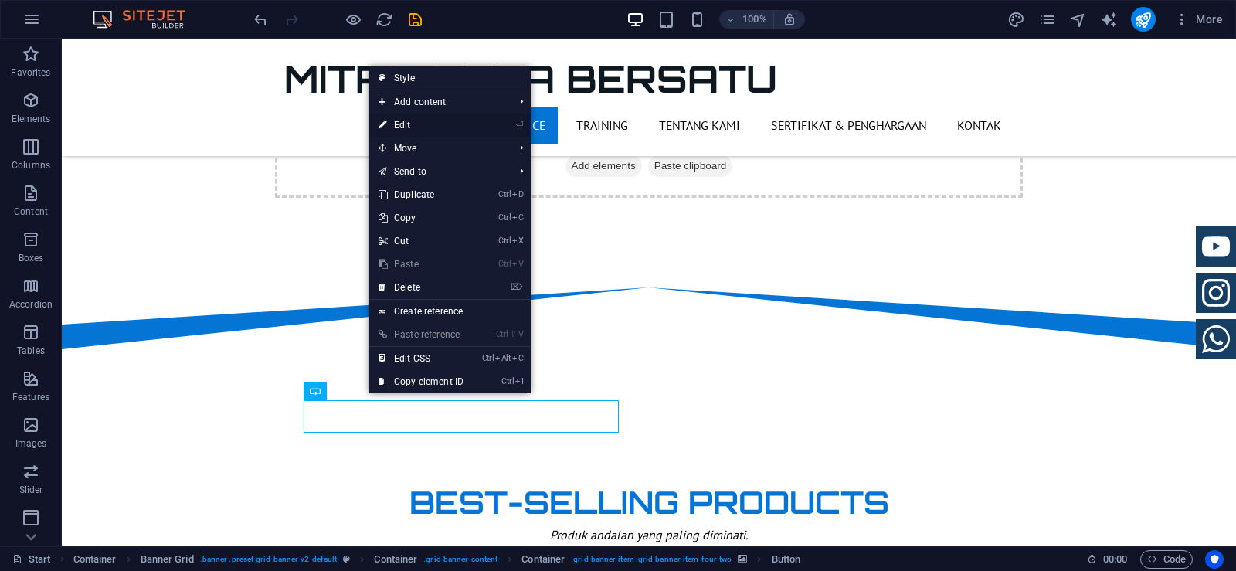
click at [432, 127] on link "⏎ Edit" at bounding box center [420, 125] width 103 height 23
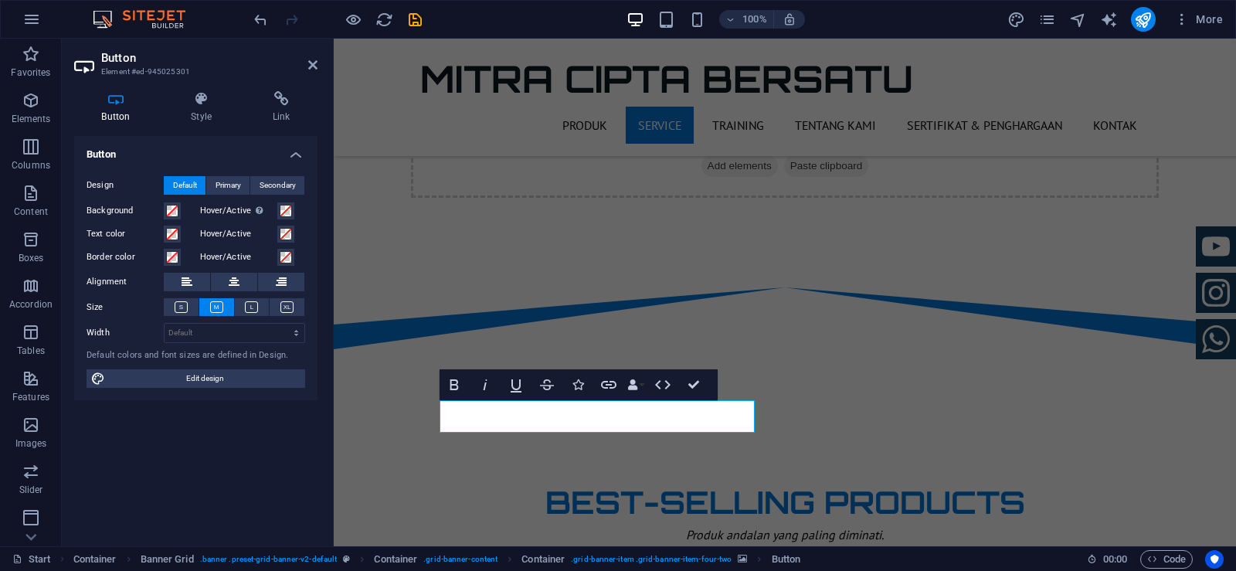
drag, startPoint x: 276, startPoint y: 100, endPoint x: 261, endPoint y: 152, distance: 54.5
click at [276, 101] on icon at bounding box center [281, 98] width 73 height 15
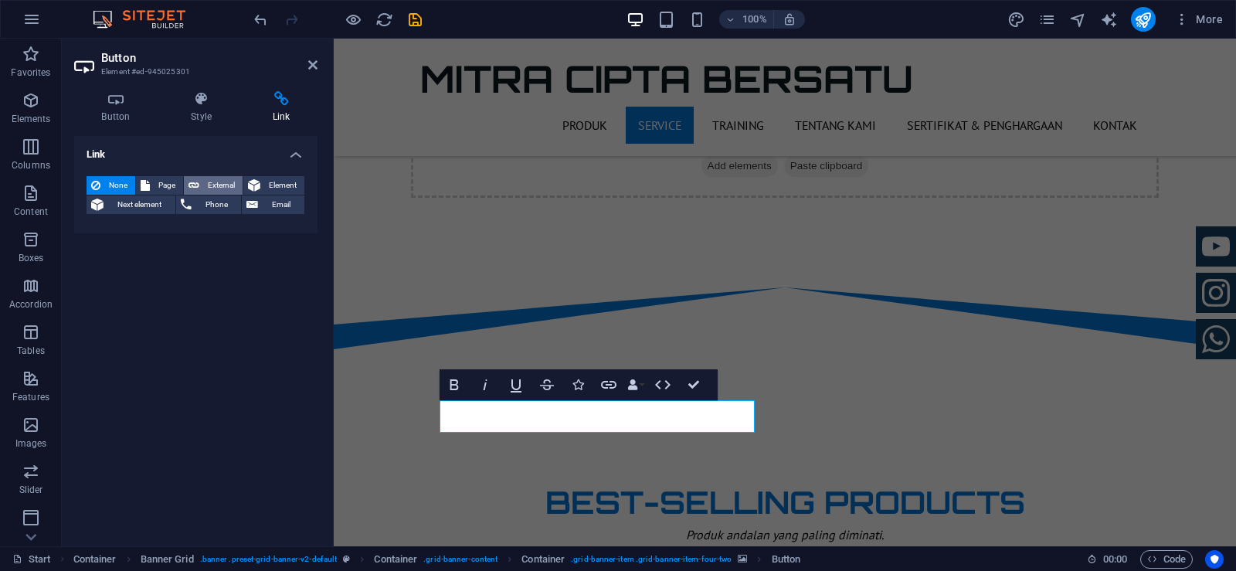
click at [223, 177] on span "External" at bounding box center [221, 185] width 34 height 19
select select "blank"
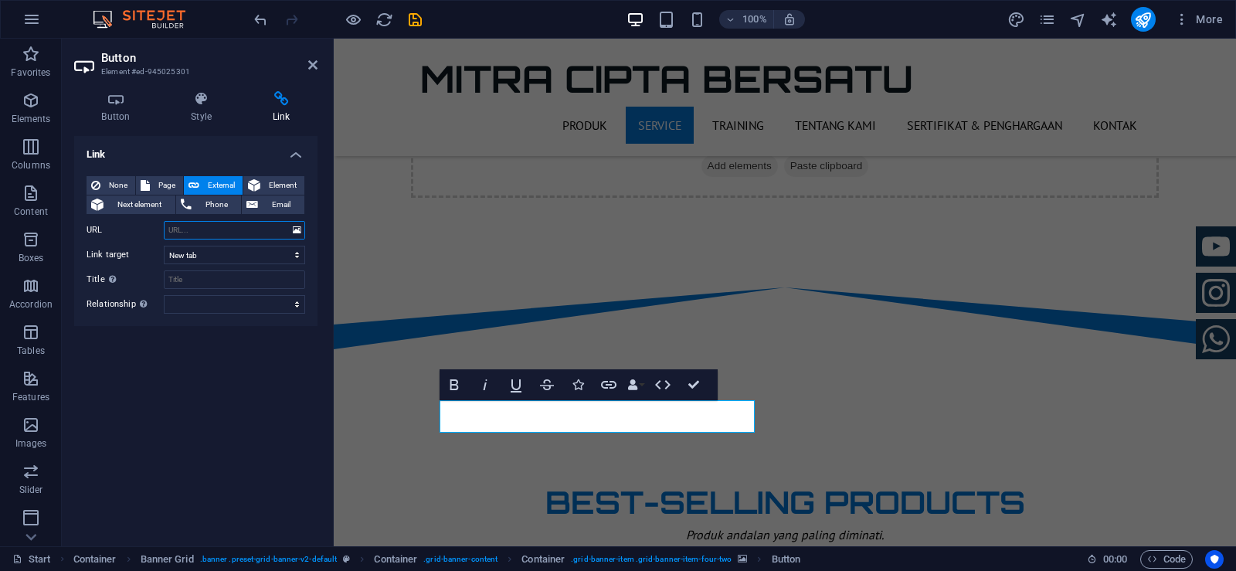
click at [249, 230] on input "URL" at bounding box center [234, 230] width 141 height 19
paste input "[URL][DOMAIN_NAME]"
click at [213, 229] on input "[URL][DOMAIN_NAME]" at bounding box center [234, 230] width 141 height 19
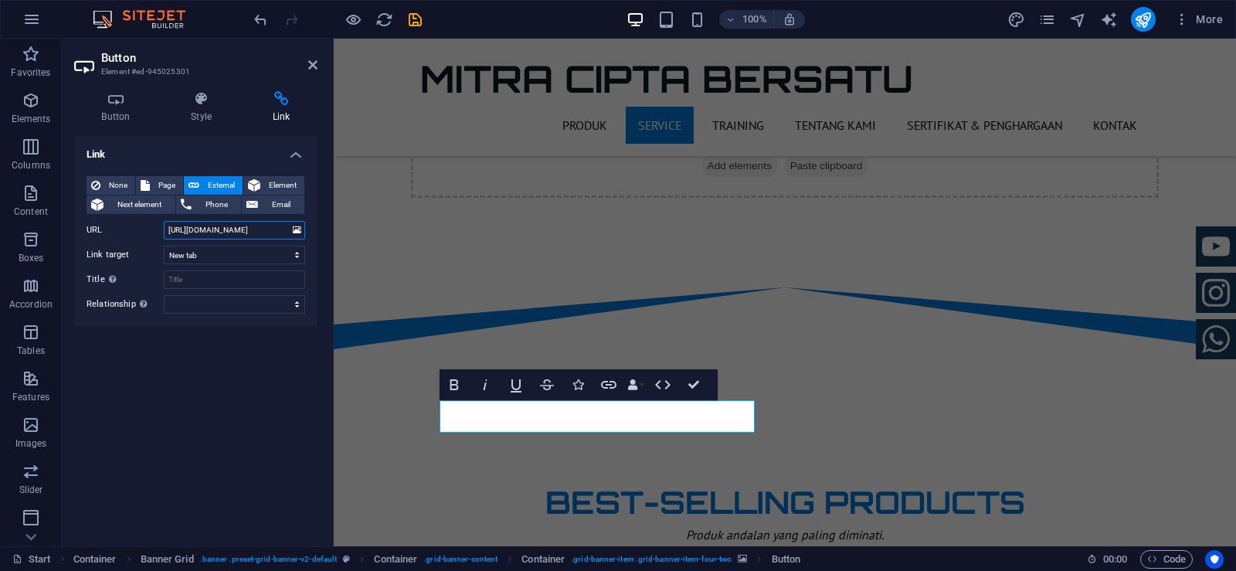
paste input "[URL][DOMAIN_NAME]"
paste input "%20"
type input "[URL][DOMAIN_NAME]"
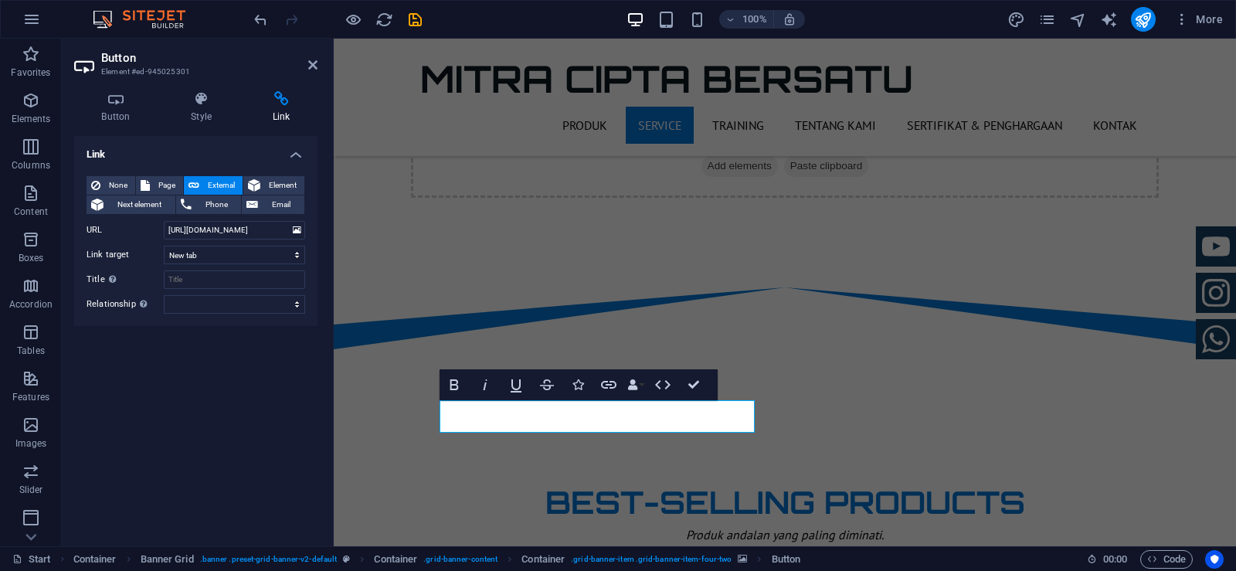
click at [300, 343] on div "Link None Page External Element Next element Phone Email Page Start Subpage Leg…" at bounding box center [195, 335] width 243 height 398
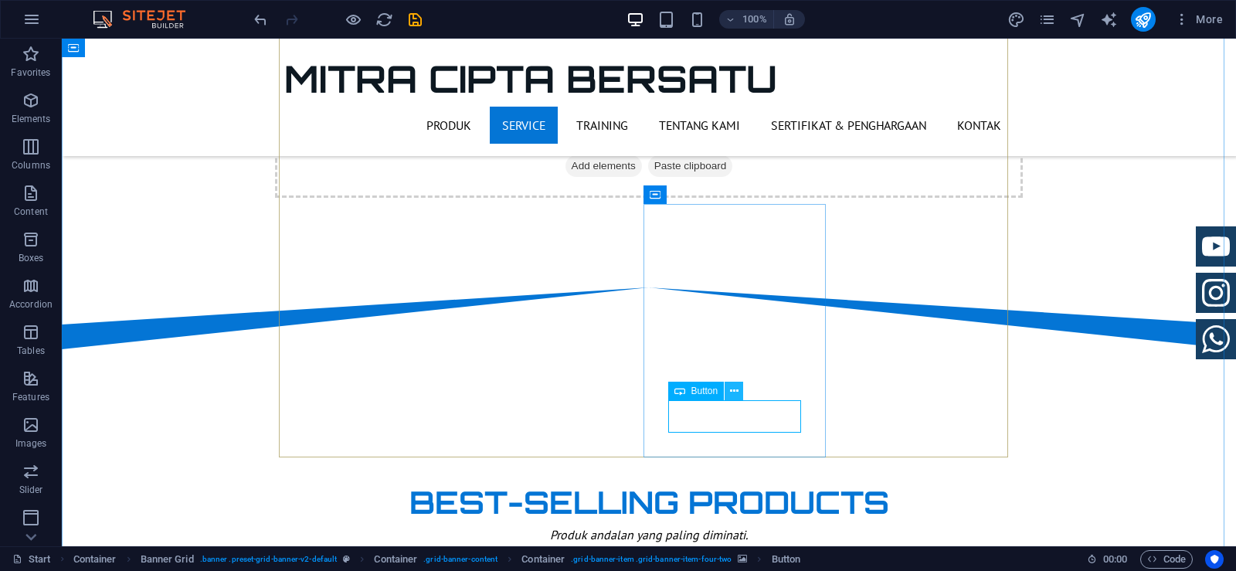
click at [732, 390] on icon at bounding box center [734, 391] width 8 height 16
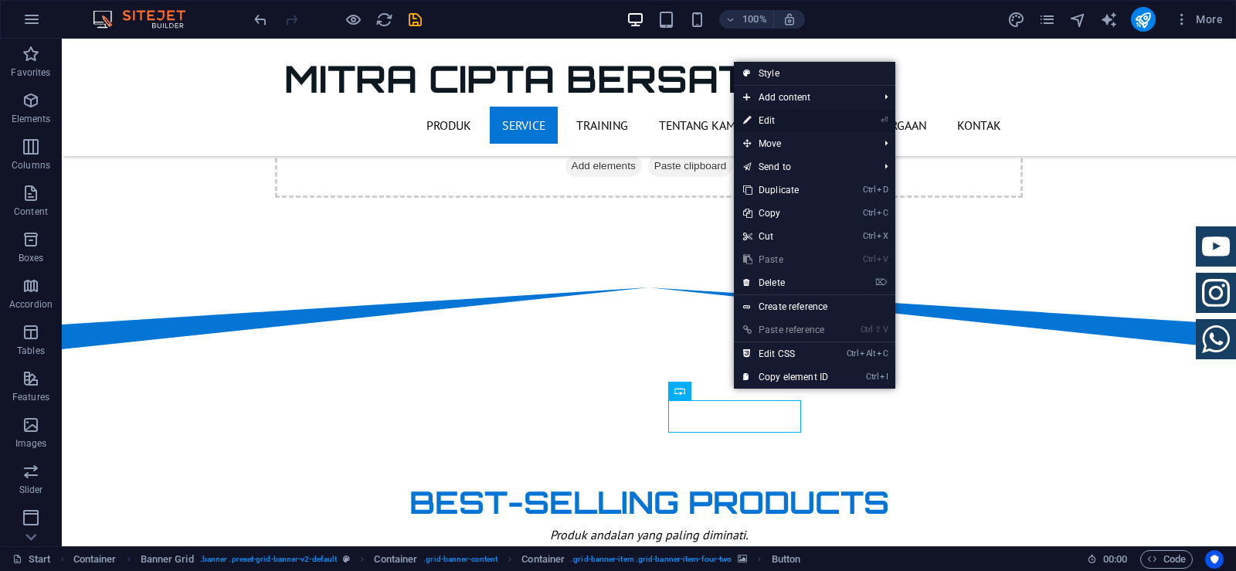
drag, startPoint x: 775, startPoint y: 121, endPoint x: 86, endPoint y: 82, distance: 690.8
click at [775, 121] on link "⏎ Edit" at bounding box center [785, 120] width 103 height 23
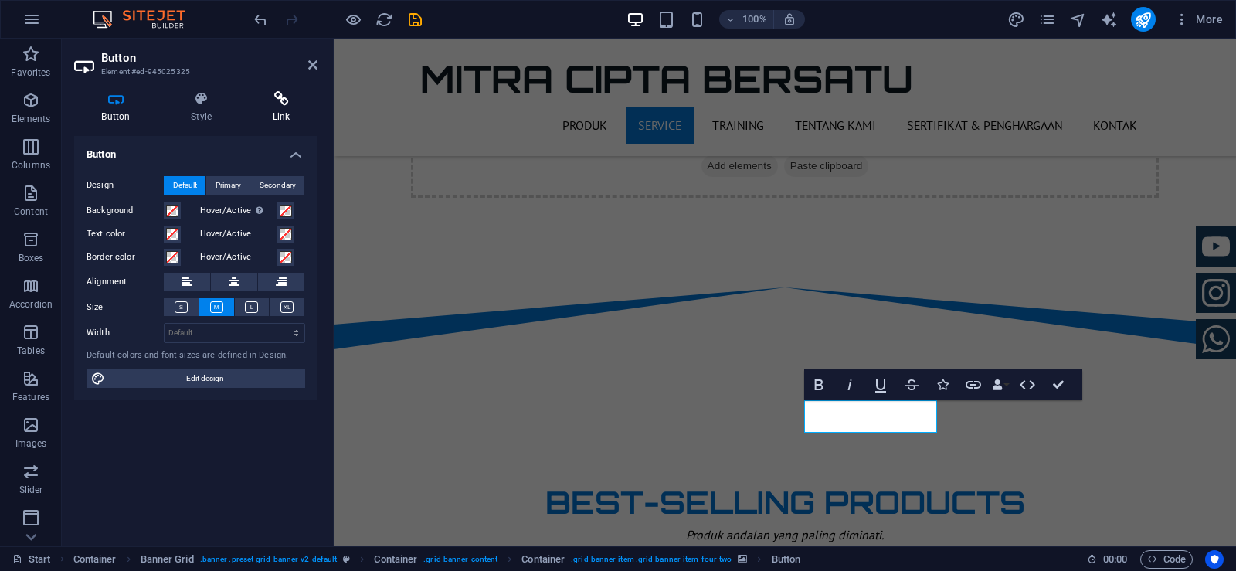
click at [280, 104] on icon at bounding box center [281, 98] width 73 height 15
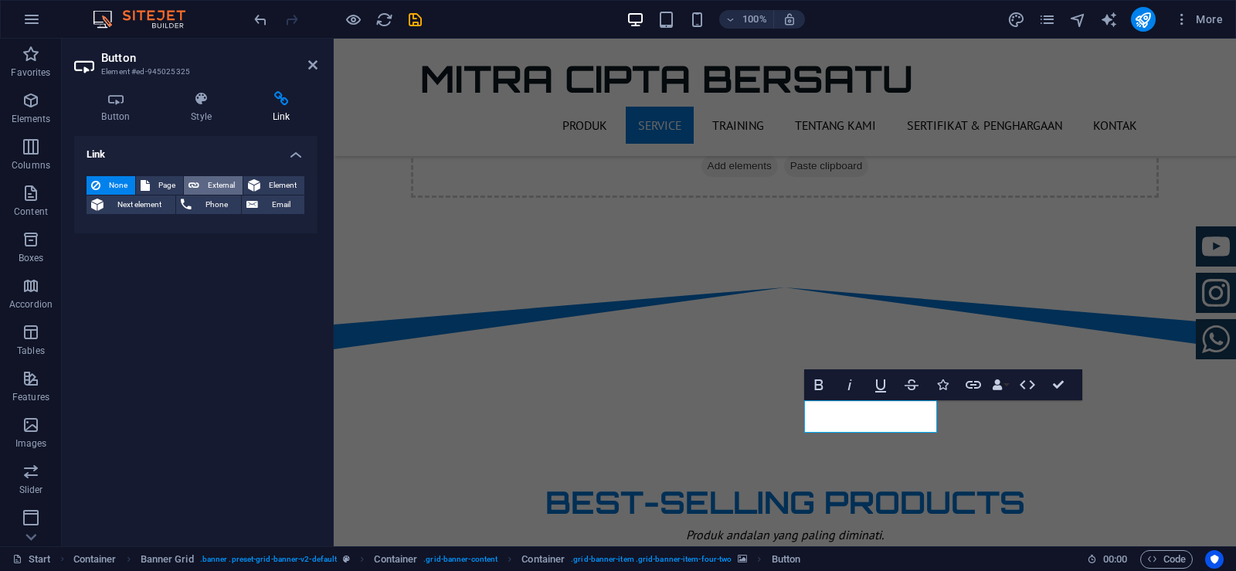
click at [219, 178] on span "External" at bounding box center [221, 185] width 34 height 19
select select "blank"
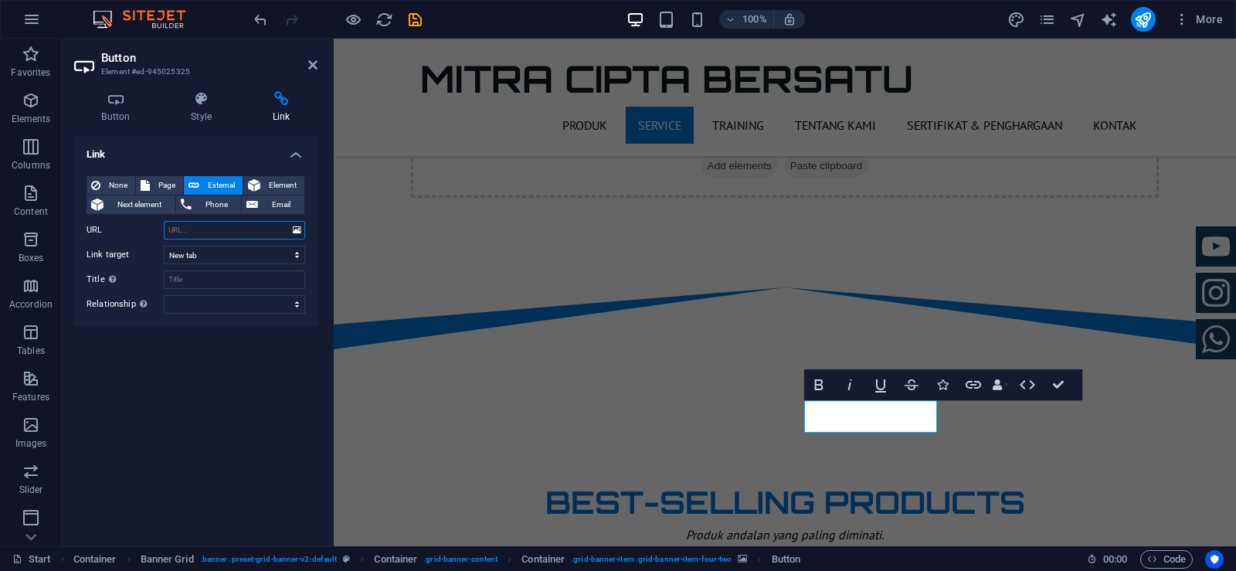
click at [212, 232] on input "URL" at bounding box center [234, 230] width 141 height 19
paste input "[URL][DOMAIN_NAME]"
type input "[URL][DOMAIN_NAME]"
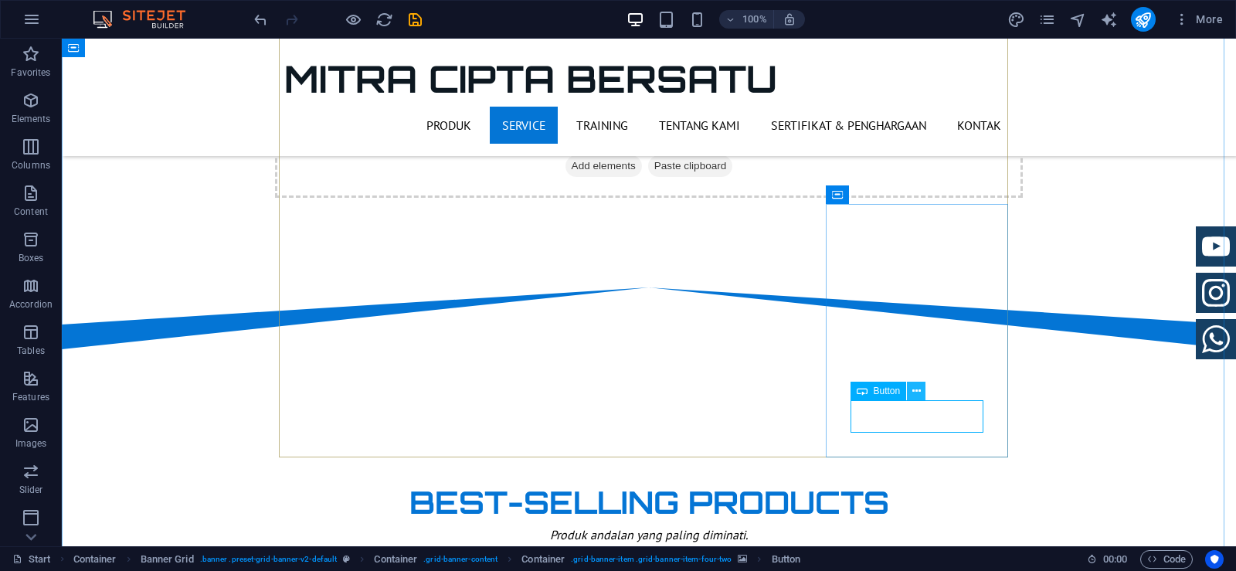
click at [912, 388] on icon at bounding box center [916, 391] width 8 height 16
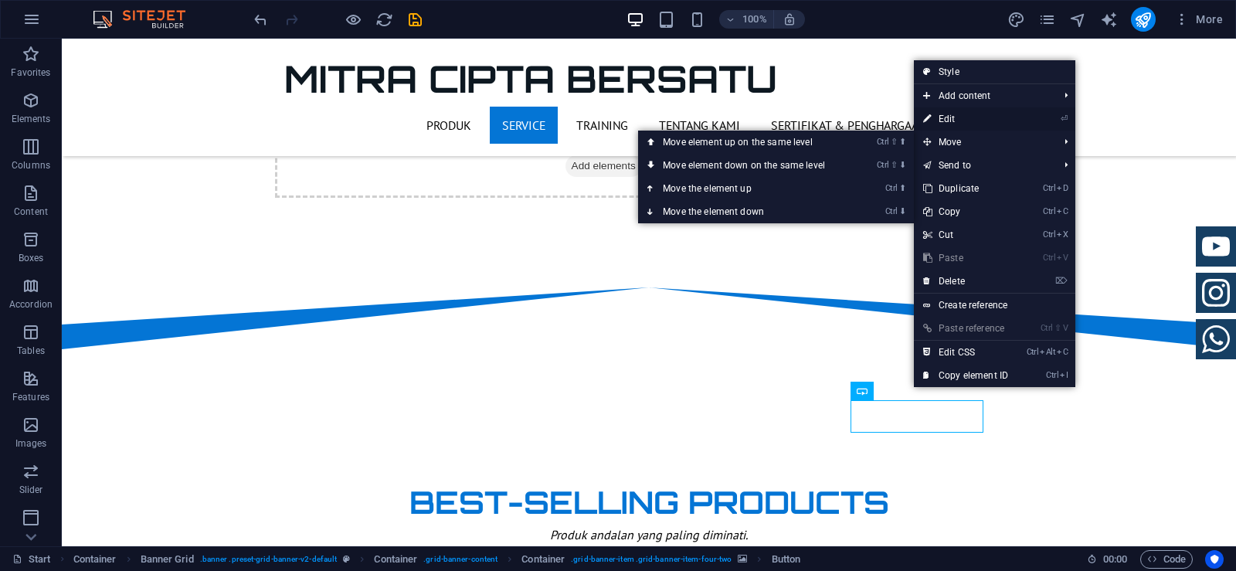
click at [959, 118] on link "⏎ Edit" at bounding box center [965, 118] width 103 height 23
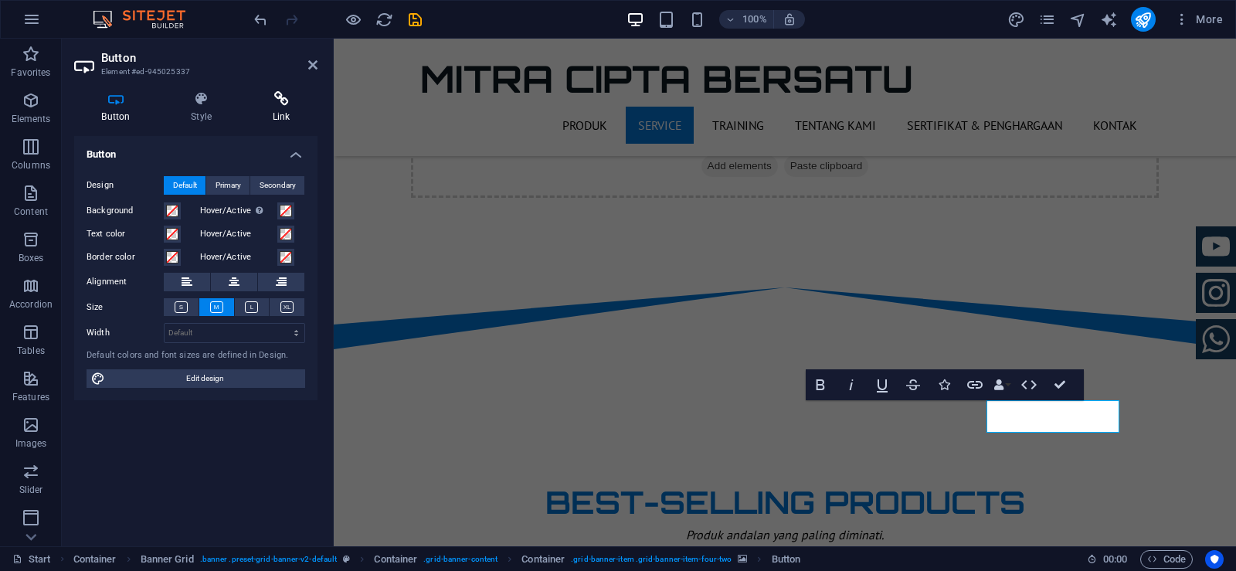
drag, startPoint x: 278, startPoint y: 99, endPoint x: 264, endPoint y: 141, distance: 44.0
click at [278, 100] on icon at bounding box center [281, 98] width 73 height 15
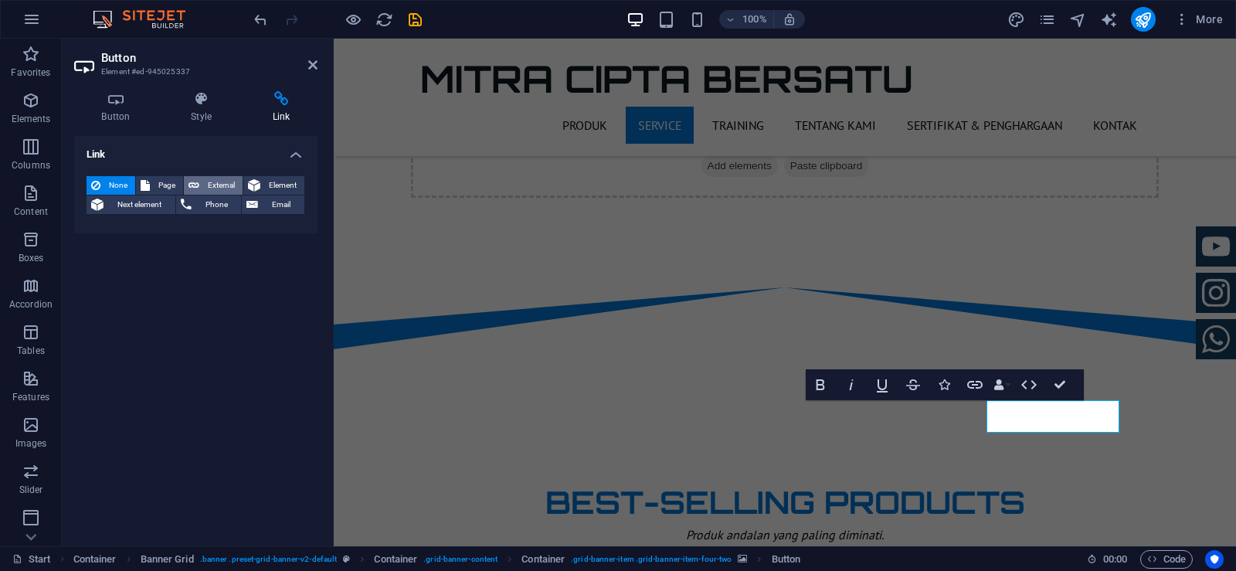
click at [229, 180] on span "External" at bounding box center [221, 185] width 34 height 19
select select "blank"
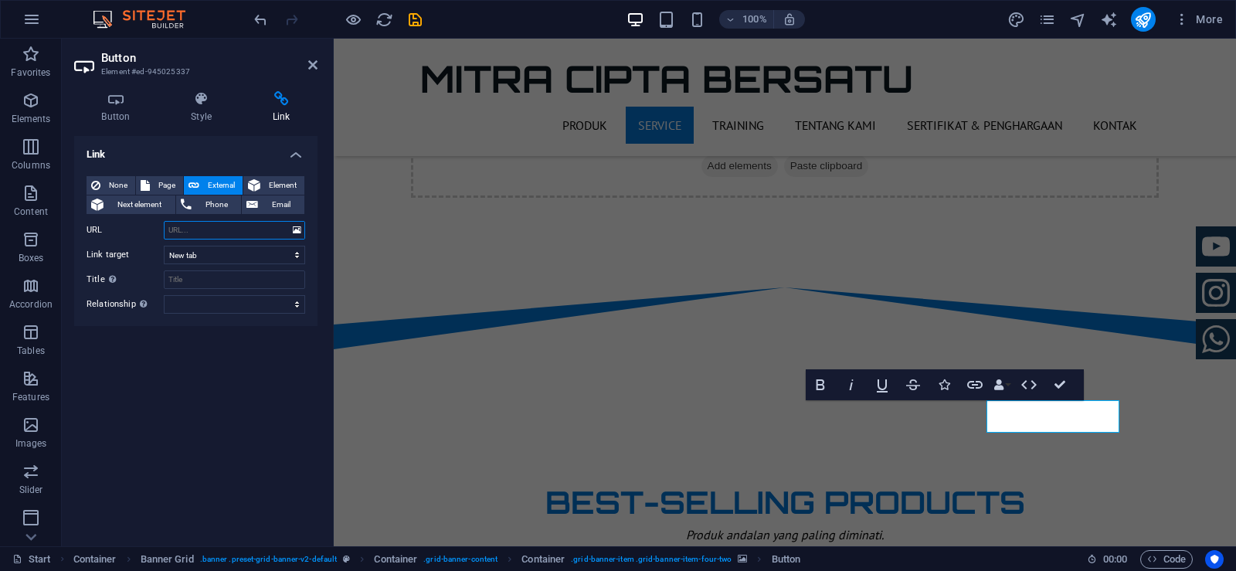
click at [243, 228] on input "URL" at bounding box center [234, 230] width 141 height 19
paste input "[URL][DOMAIN_NAME]"
type input "[URL][DOMAIN_NAME]"
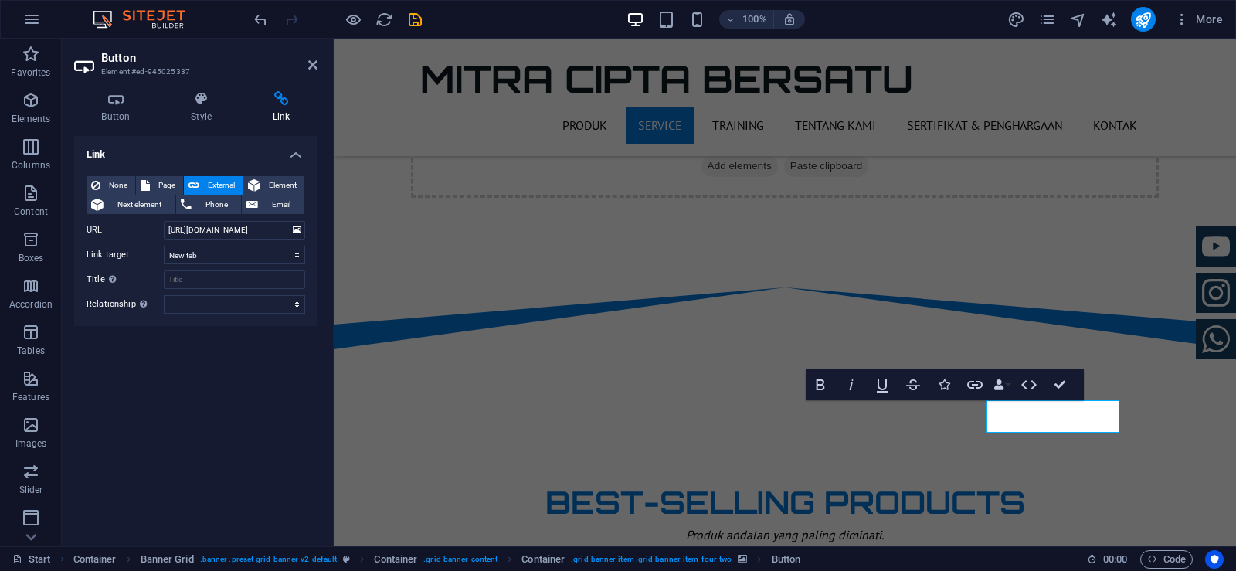
click at [246, 385] on div "Link None Page External Element Next element Phone Email Page Start Subpage Leg…" at bounding box center [195, 335] width 243 height 398
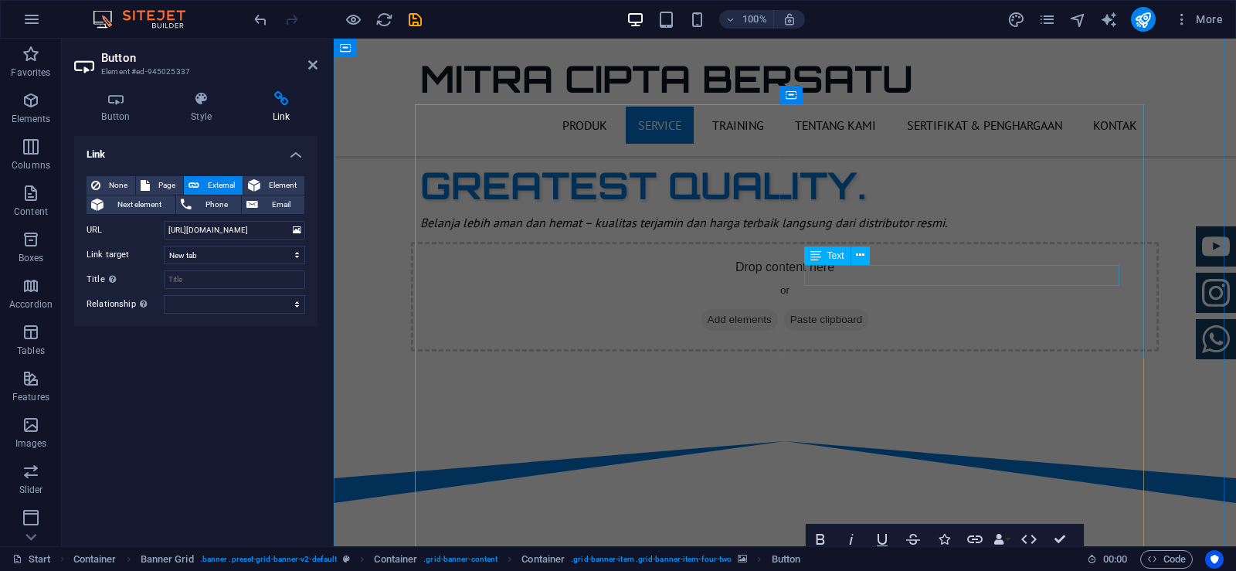
scroll to position [788, 0]
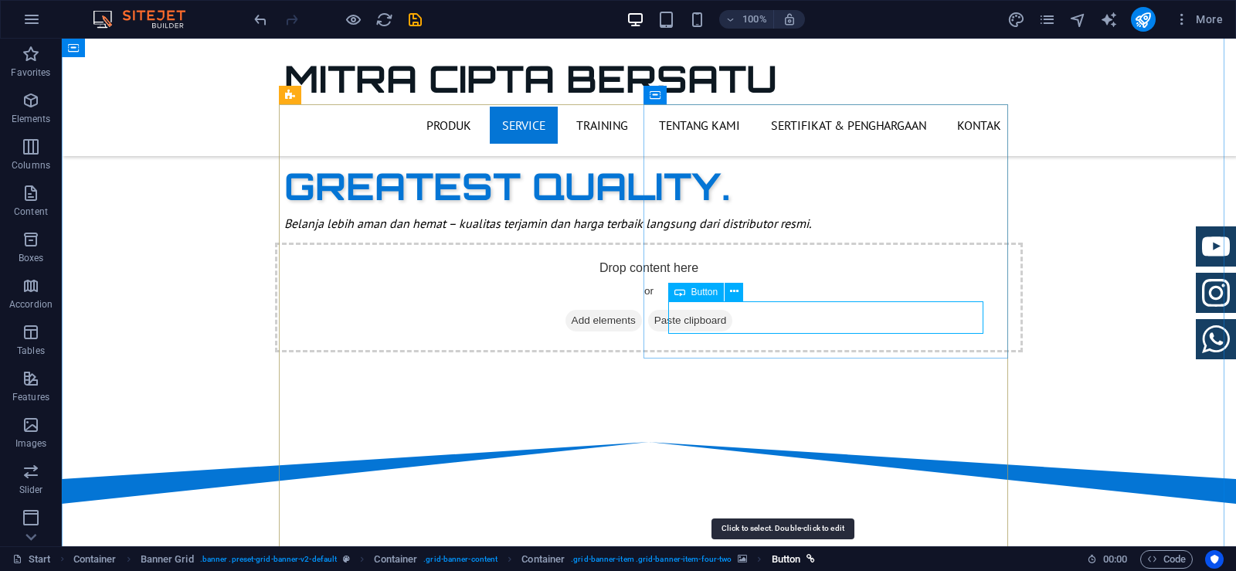
click at [780, 555] on span "Button" at bounding box center [786, 559] width 29 height 19
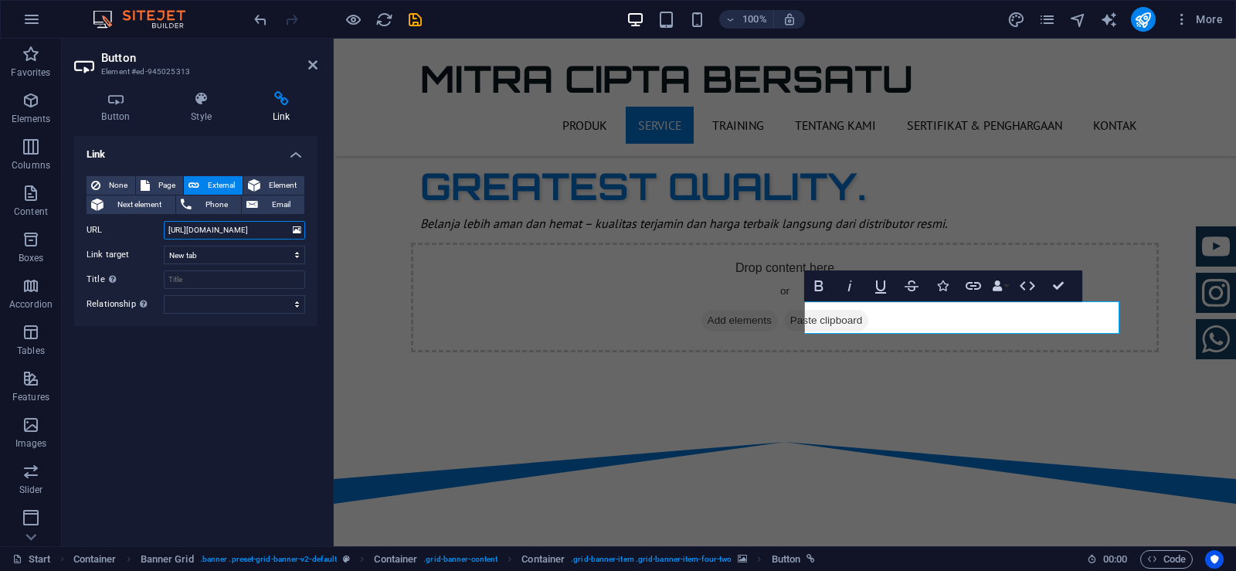
click at [225, 231] on input "[URL][DOMAIN_NAME]" at bounding box center [234, 230] width 141 height 19
click at [209, 382] on div "Link None Page External Element Next element Phone Email Page Start Subpage Leg…" at bounding box center [195, 335] width 243 height 398
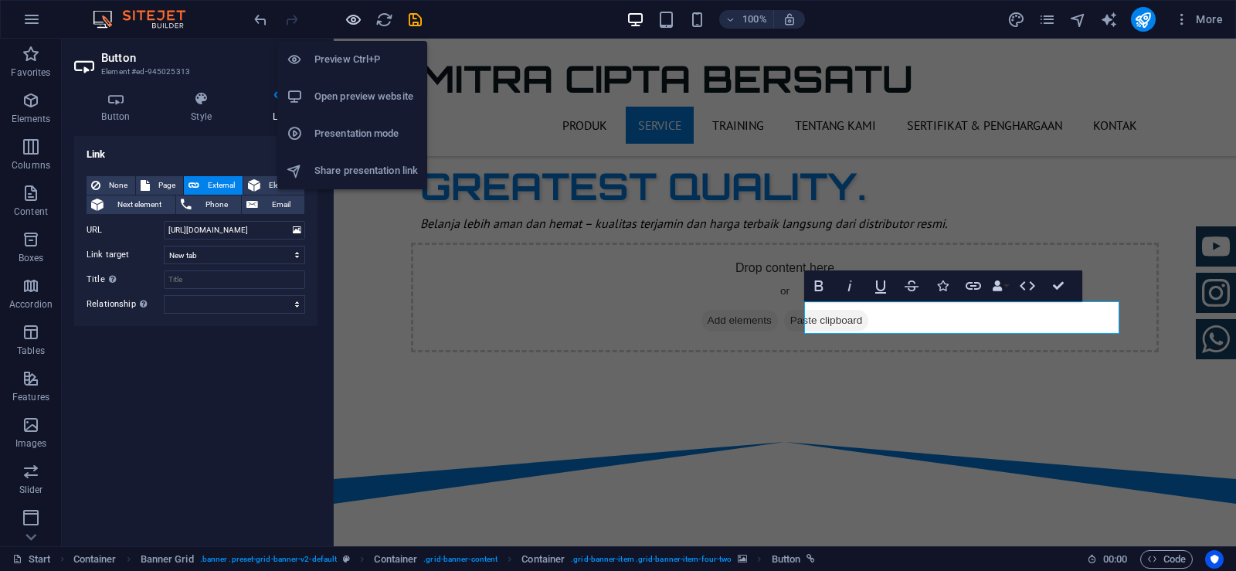
click at [351, 25] on icon "button" at bounding box center [353, 20] width 18 height 18
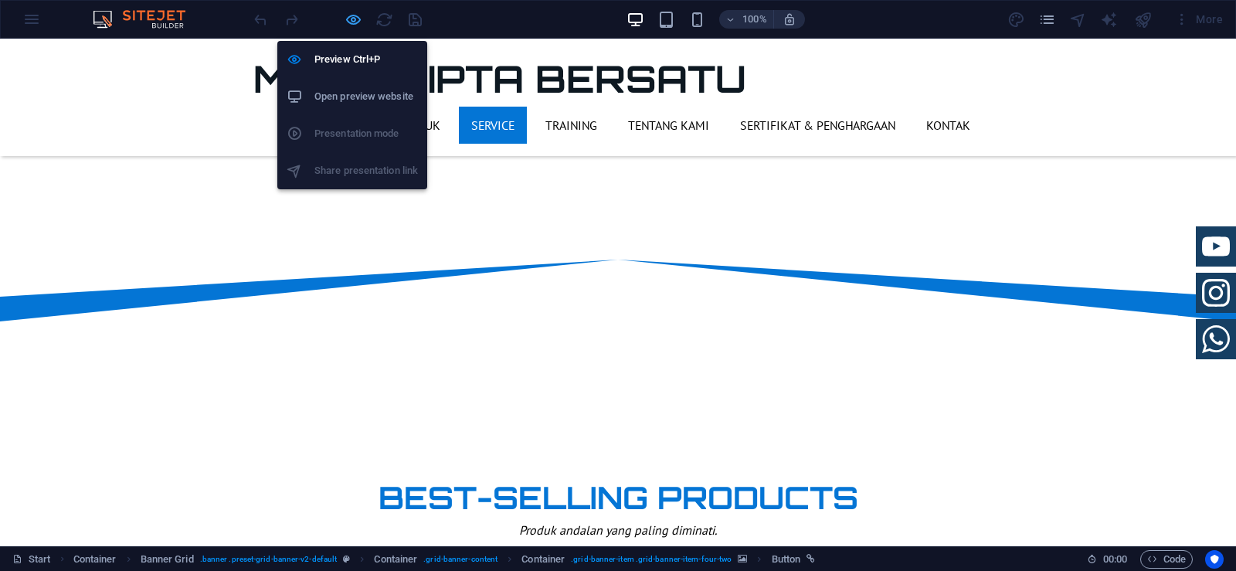
scroll to position [720, 0]
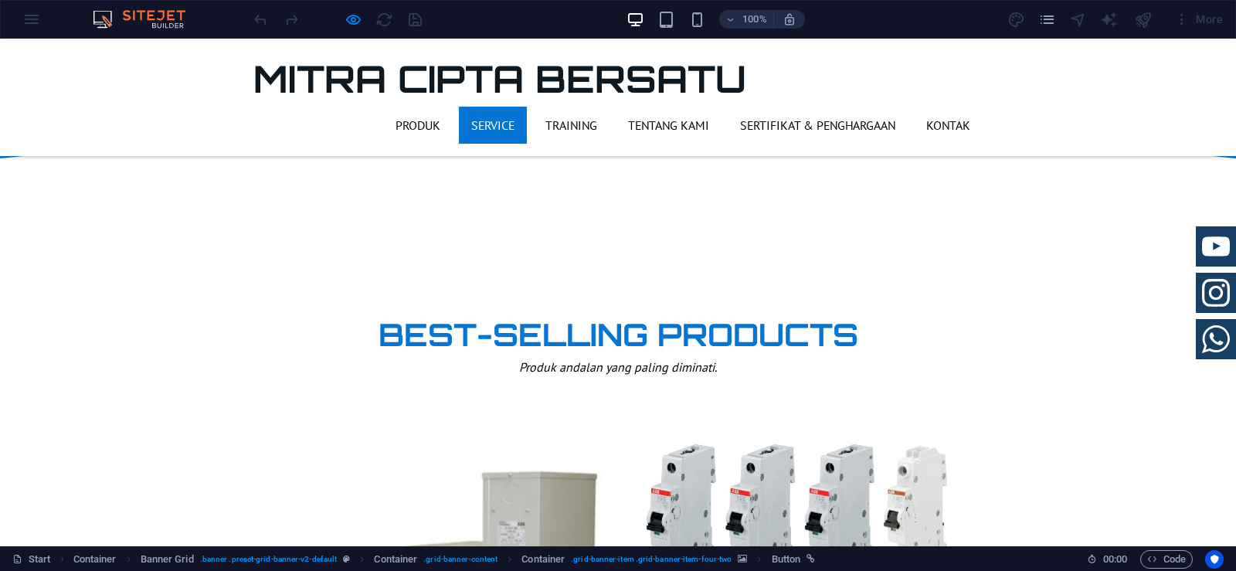
scroll to position [952, 0]
click at [1202, 353] on icon at bounding box center [1216, 339] width 28 height 28
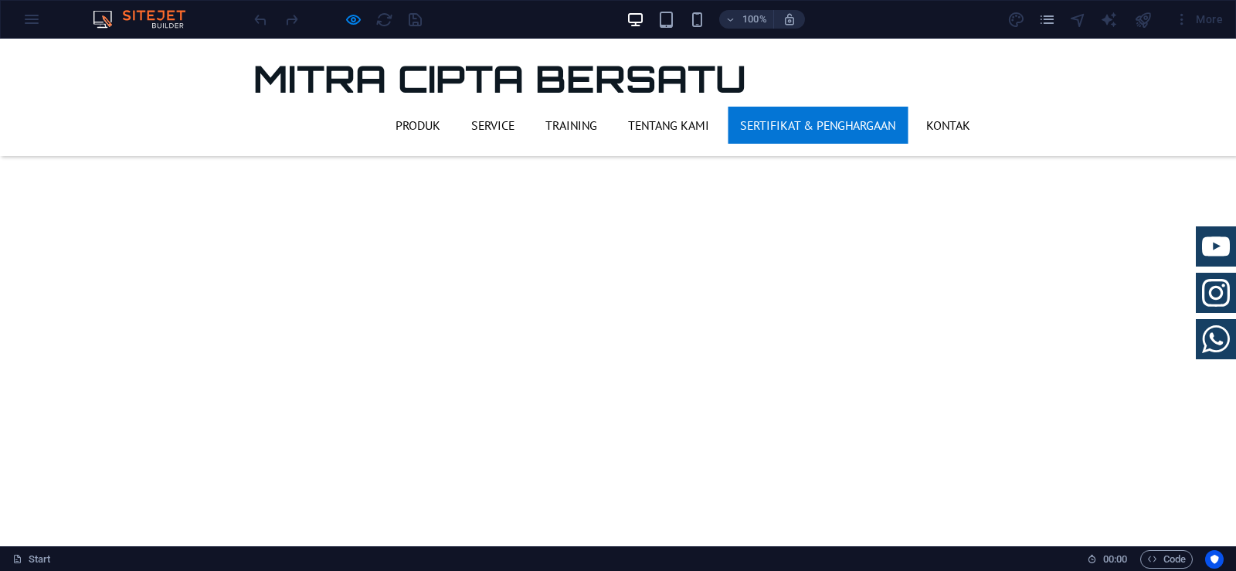
scroll to position [3234, 0]
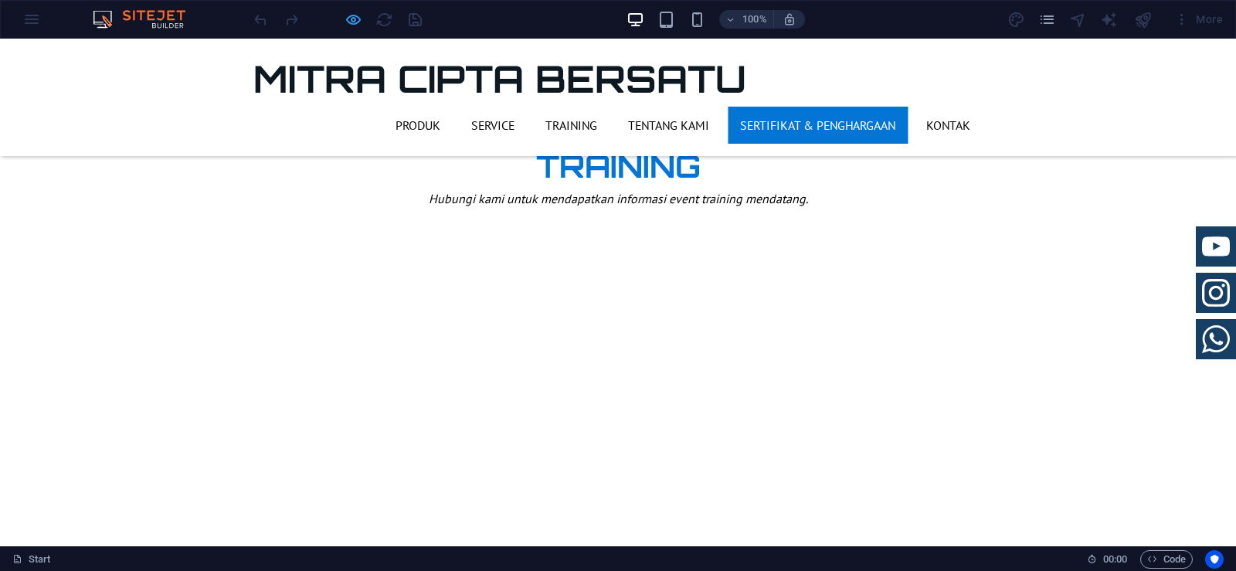
click at [348, 21] on icon "button" at bounding box center [353, 20] width 18 height 18
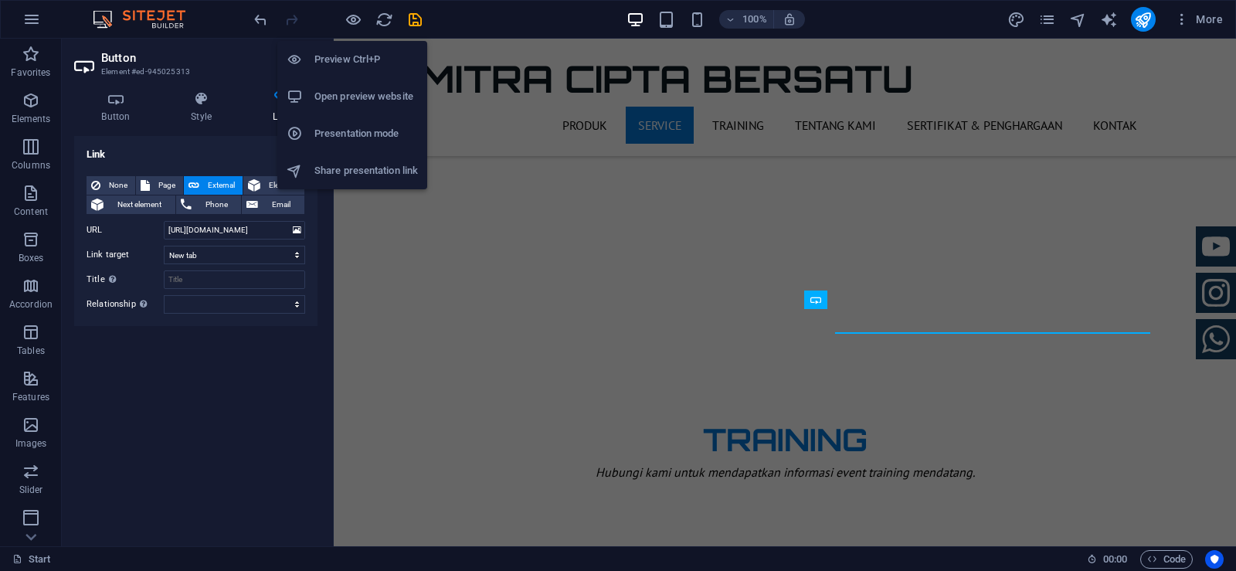
scroll to position [812, 0]
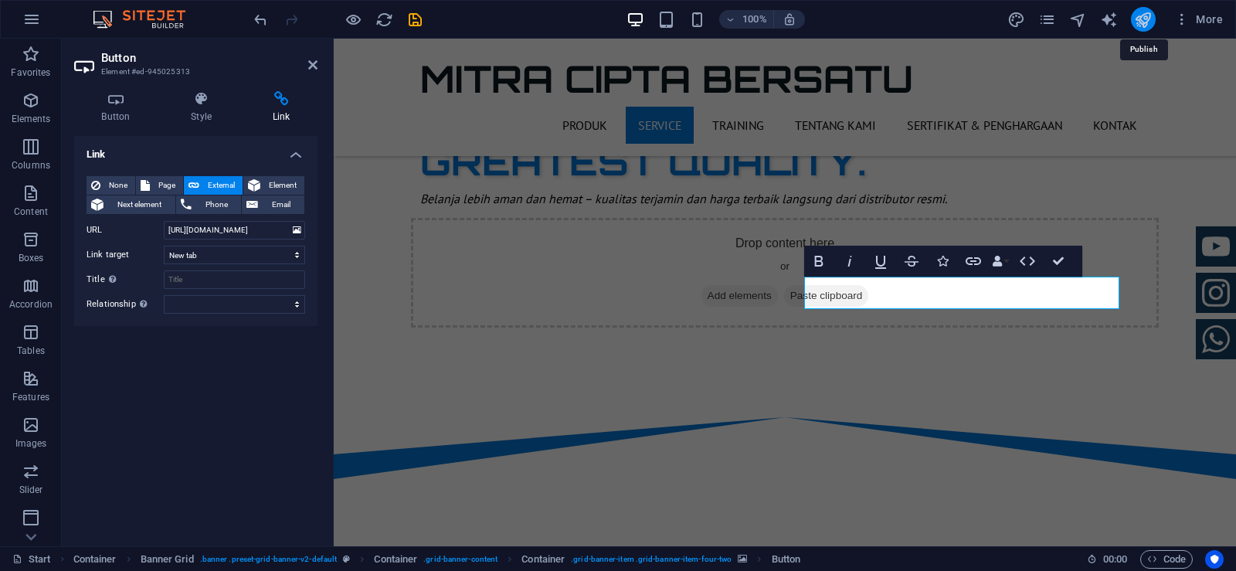
click at [1138, 20] on icon "publish" at bounding box center [1143, 20] width 18 height 18
